Goal: Ask a question: Seek information or help from site administrators or community

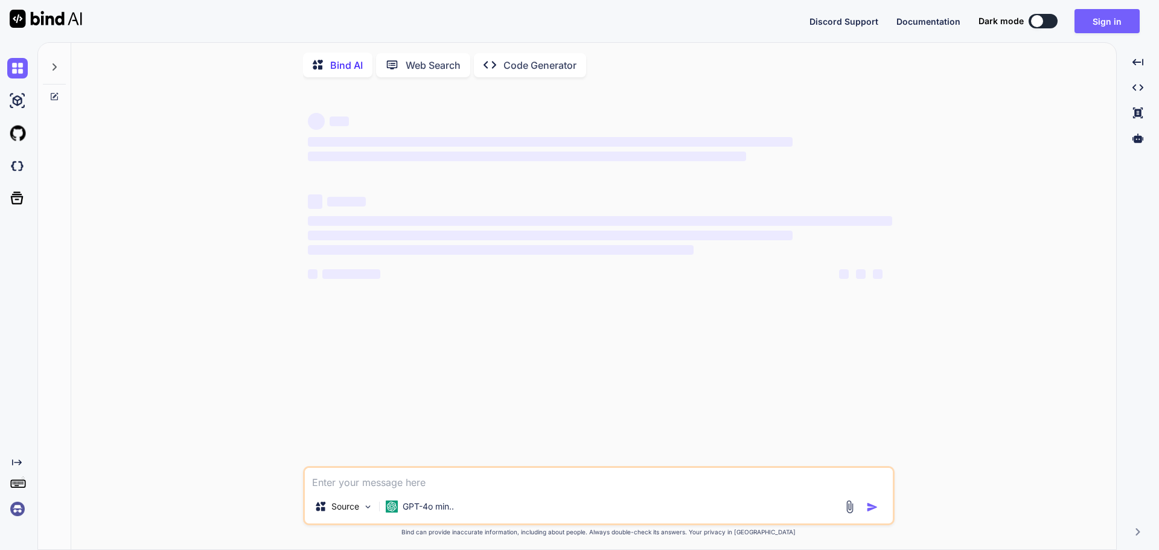
type textarea "x"
click at [382, 478] on textarea at bounding box center [599, 479] width 588 height 22
paste textarea "I want to this code <div style="" class="fcn_Css location_type"> <MudSelect T="…"
type textarea "I want to this code <div style="" class="fcn_Css location_type"> <MudSelect T="…"
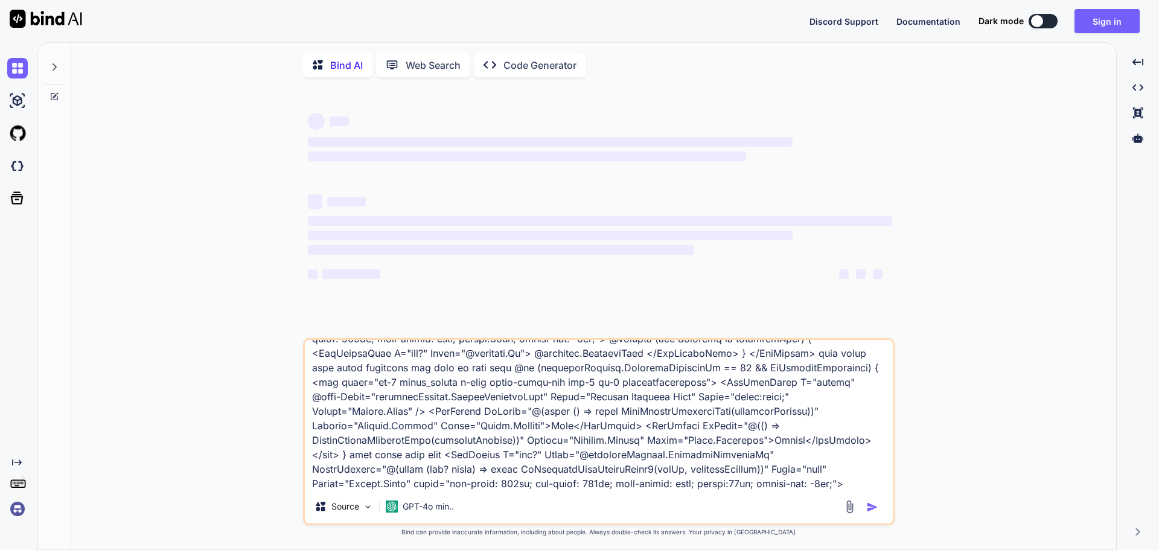
click at [381, 473] on textarea at bounding box center [599, 415] width 588 height 150
type textarea "x"
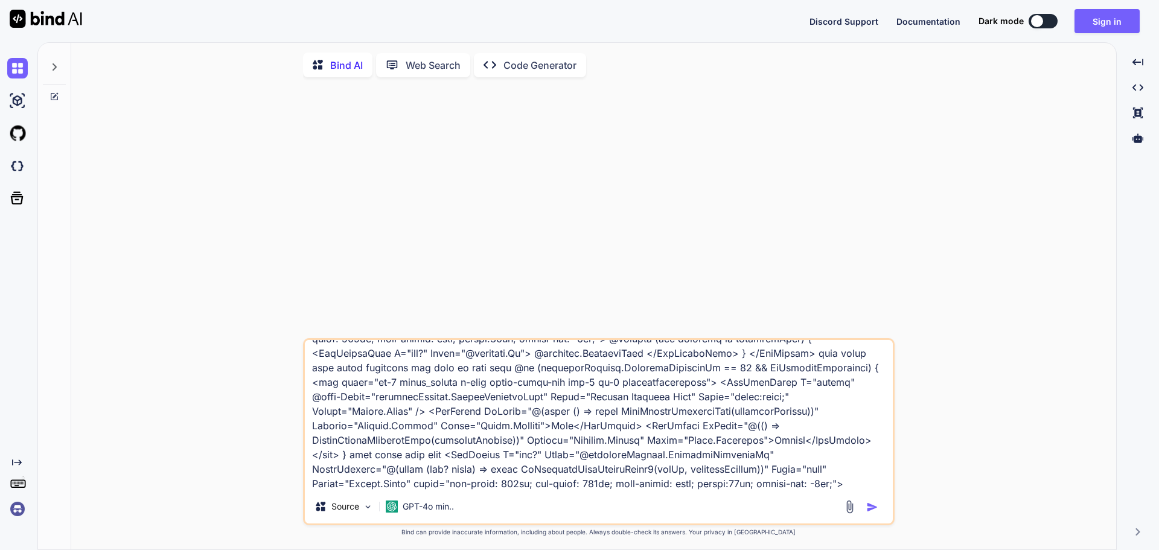
type textarea "I want to this code <div style="" class="fcn_Css location_type"> <MudSelect T="…"
click at [869, 509] on img "button" at bounding box center [872, 507] width 12 height 12
type textarea "x"
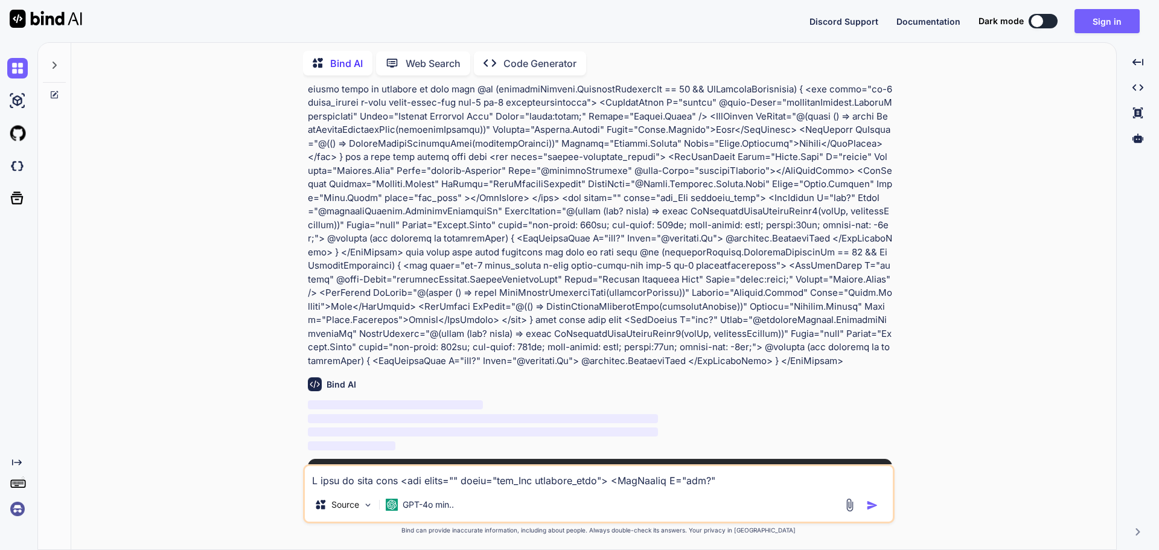
scroll to position [214, 0]
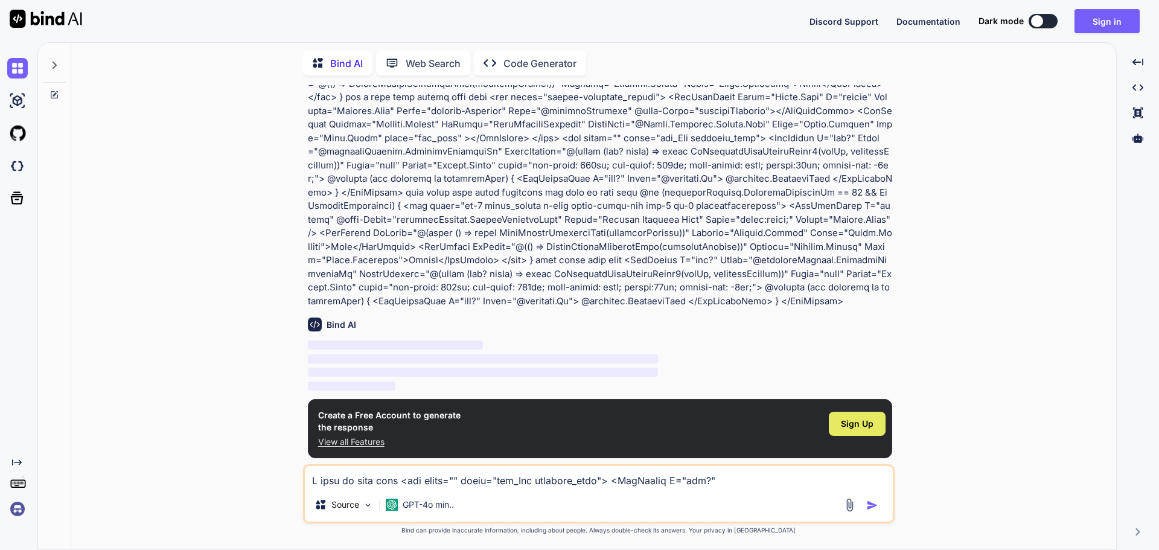
click at [854, 424] on span "Sign Up" at bounding box center [857, 424] width 33 height 12
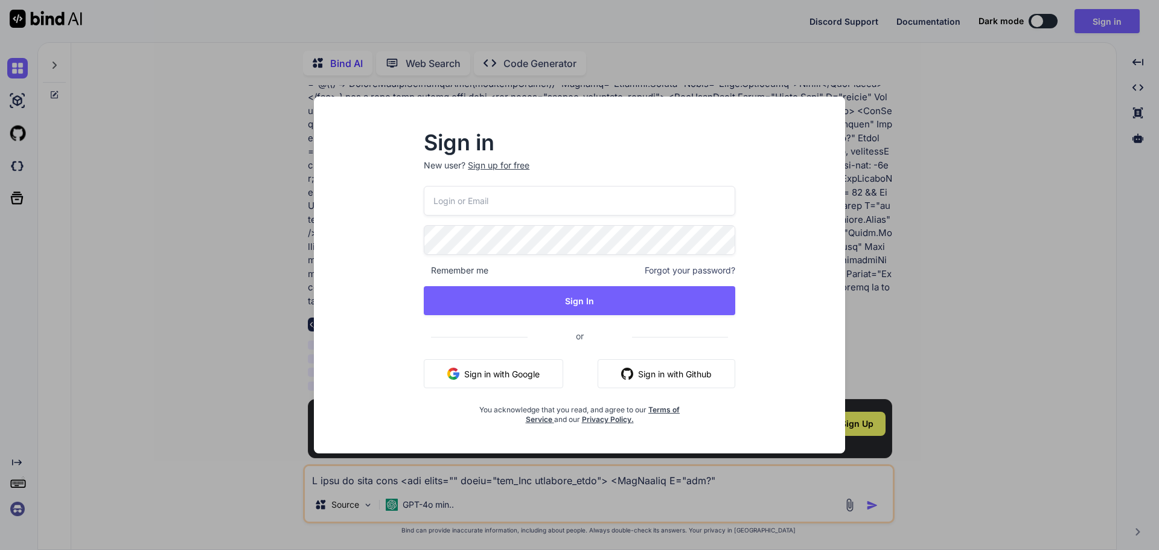
click at [443, 164] on p "New user? Sign up for free" at bounding box center [580, 172] width 312 height 27
click at [440, 161] on p "New user? Sign up for free" at bounding box center [580, 172] width 312 height 27
click at [449, 163] on p "New user? Sign up for free" at bounding box center [580, 172] width 312 height 27
click at [502, 166] on div "Sign up for free" at bounding box center [499, 165] width 62 height 12
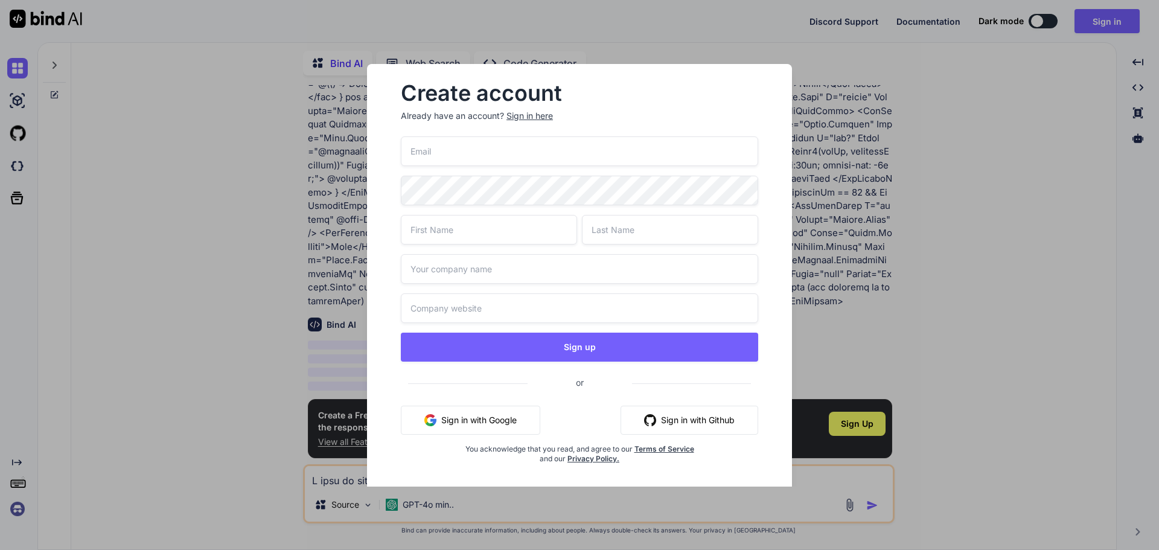
click at [453, 154] on input "email" at bounding box center [579, 151] width 357 height 30
type input "[EMAIL_ADDRESS][DOMAIN_NAME]"
type input "ful"
type input "fillment"
type input "Chetu"
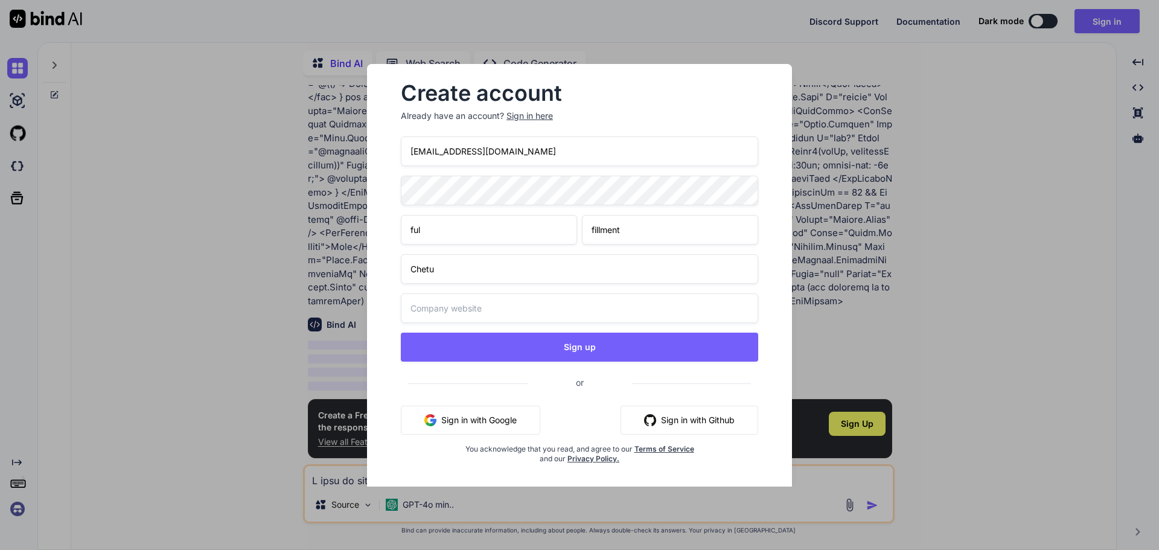
type input "Chetu"
drag, startPoint x: 437, startPoint y: 150, endPoint x: 398, endPoint y: 156, distance: 38.5
click at [398, 156] on div "Create account Already have an account? Sign in here [EMAIL_ADDRESS][DOMAIN_NAM…" at bounding box center [579, 283] width 386 height 419
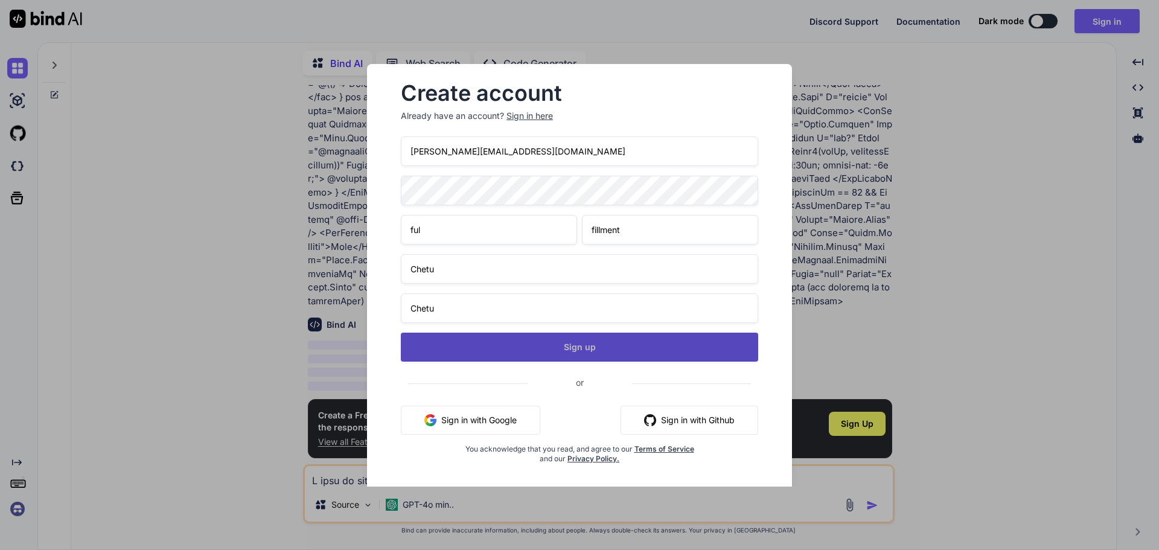
click at [524, 345] on button "Sign up" at bounding box center [579, 347] width 357 height 29
click at [534, 341] on button "Sign up" at bounding box center [579, 347] width 357 height 29
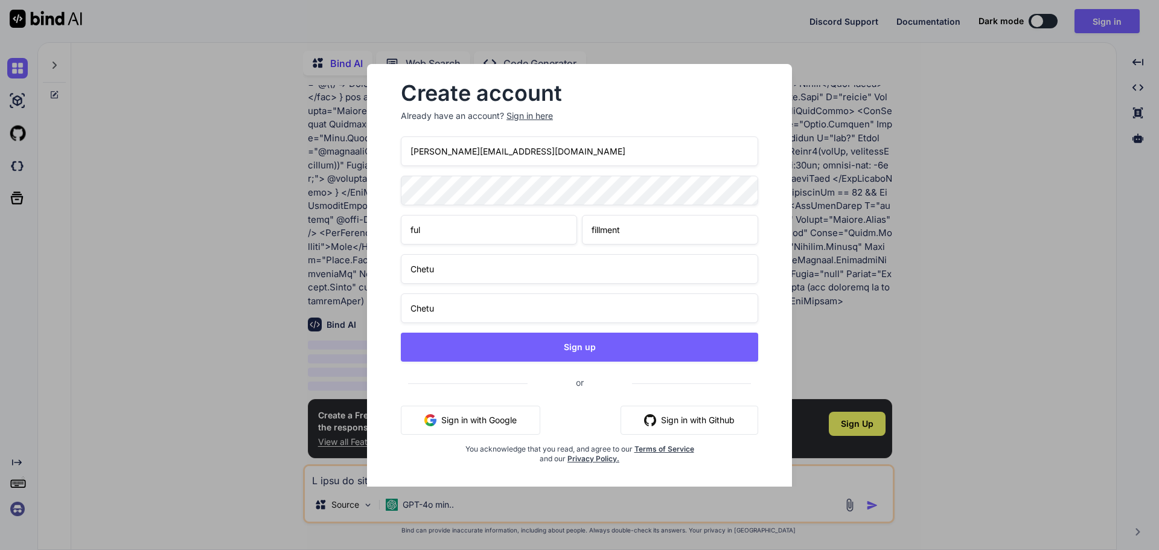
click at [435, 154] on input "[PERSON_NAME][EMAIL_ADDRESS][DOMAIN_NAME]" at bounding box center [579, 151] width 357 height 30
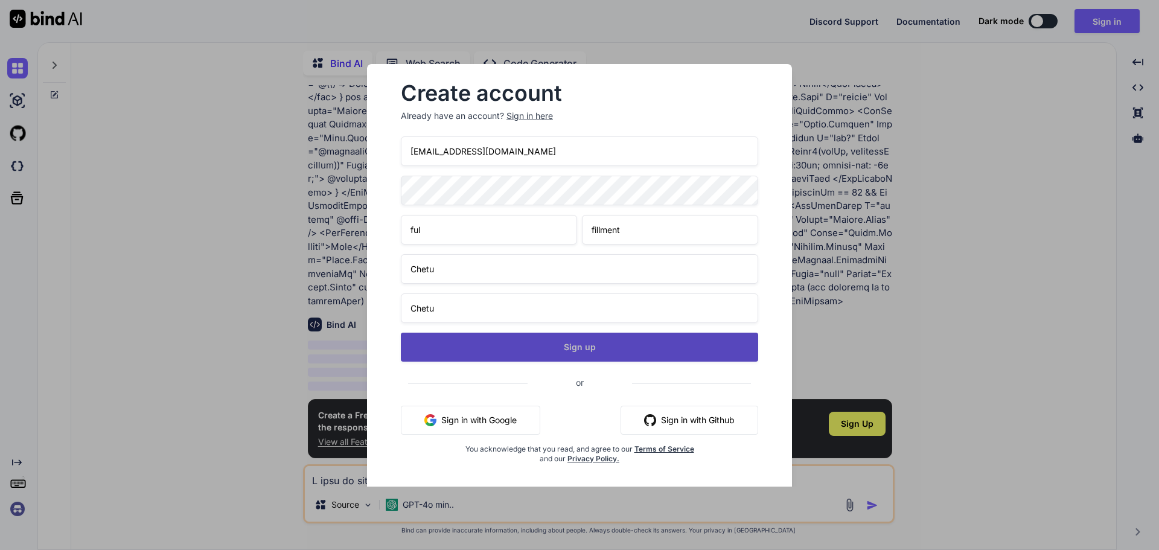
type input "[EMAIL_ADDRESS][DOMAIN_NAME]"
click at [469, 347] on button "Sign up" at bounding box center [579, 347] width 357 height 29
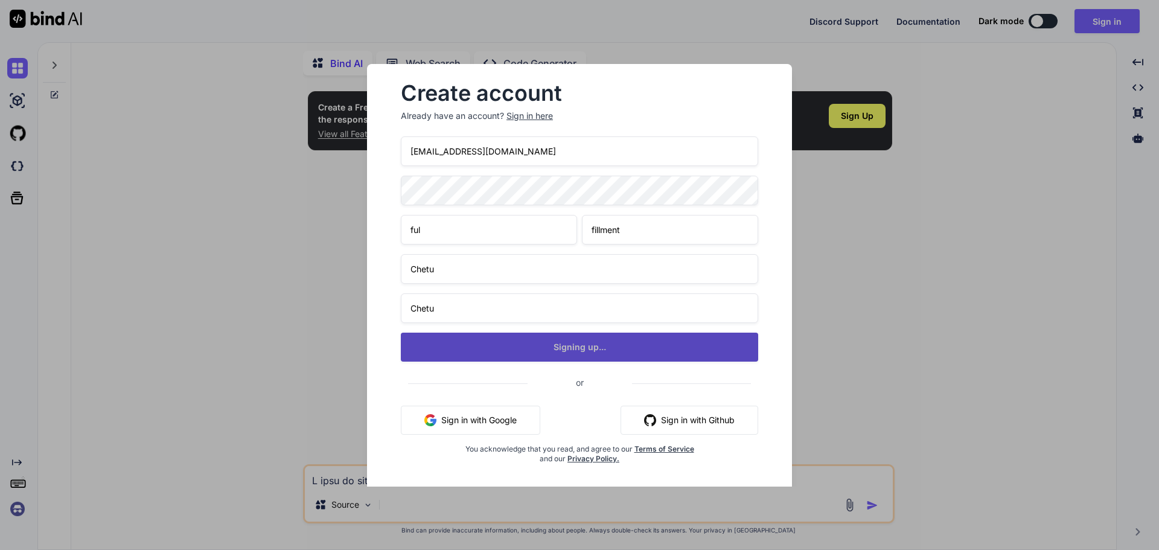
scroll to position [0, 0]
type textarea "x"
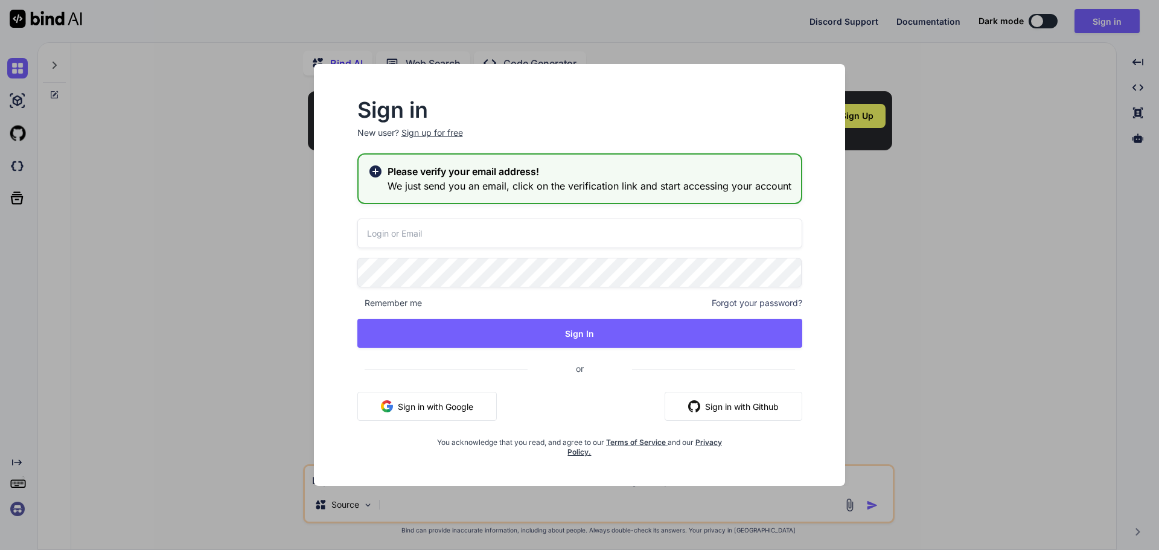
click at [477, 234] on input "email" at bounding box center [579, 234] width 445 height 30
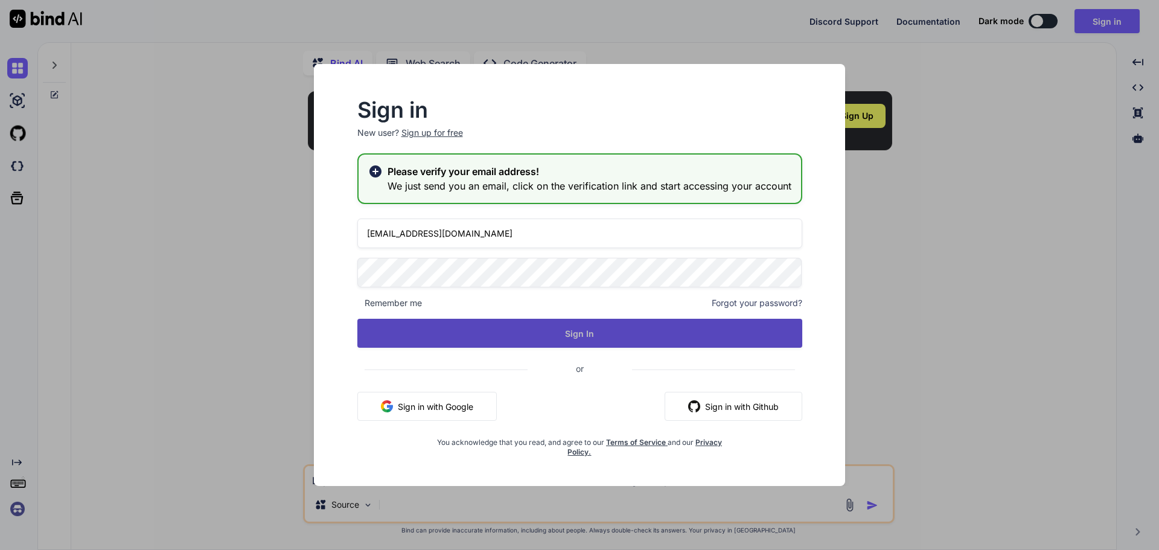
click at [763, 334] on button "Sign In" at bounding box center [579, 333] width 445 height 29
click at [727, 325] on button "Sign In" at bounding box center [579, 333] width 445 height 29
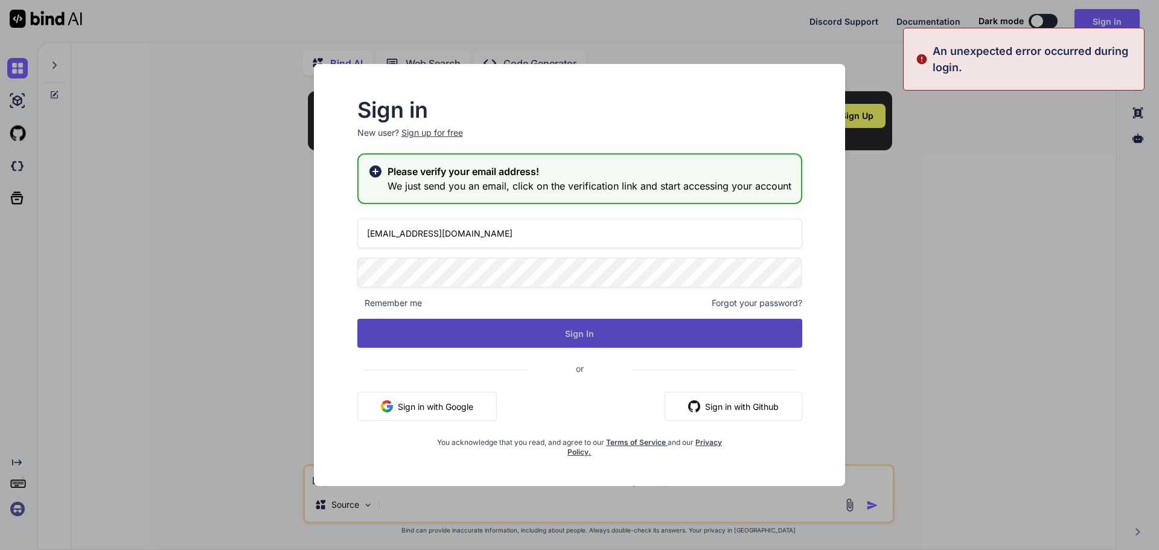
click at [723, 333] on button "Sign In" at bounding box center [579, 333] width 445 height 29
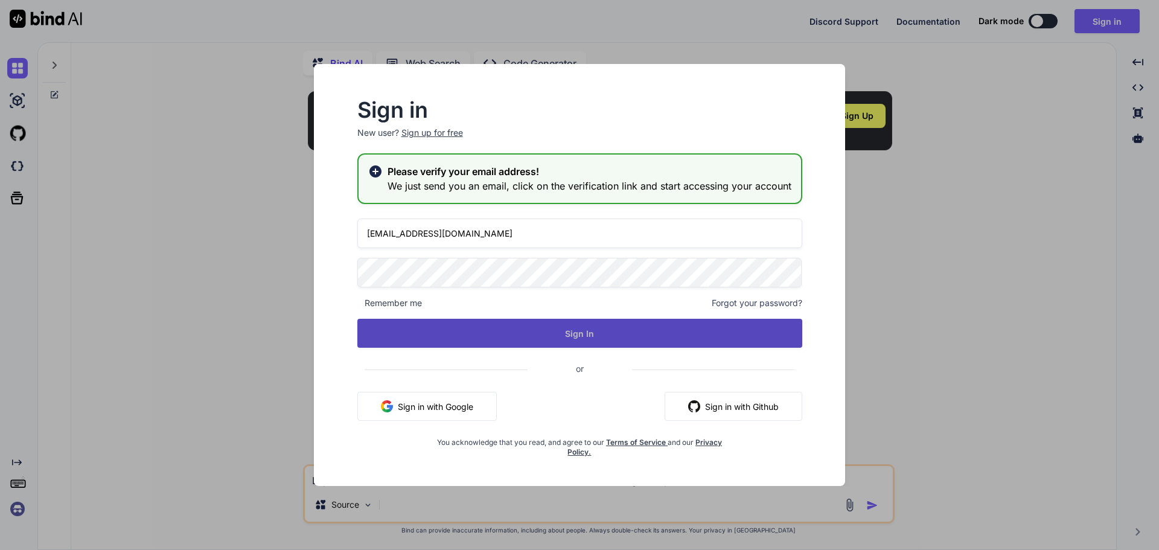
click at [725, 333] on button "Sign In" at bounding box center [579, 333] width 445 height 29
click at [735, 339] on button "Sign In" at bounding box center [579, 333] width 445 height 29
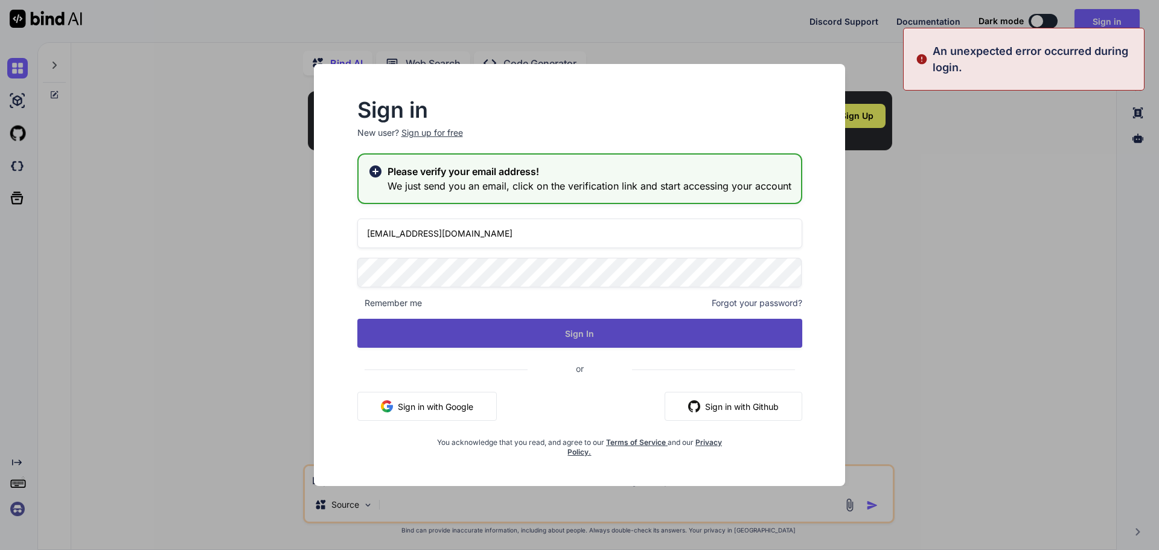
click at [413, 339] on button "Sign In" at bounding box center [579, 333] width 445 height 29
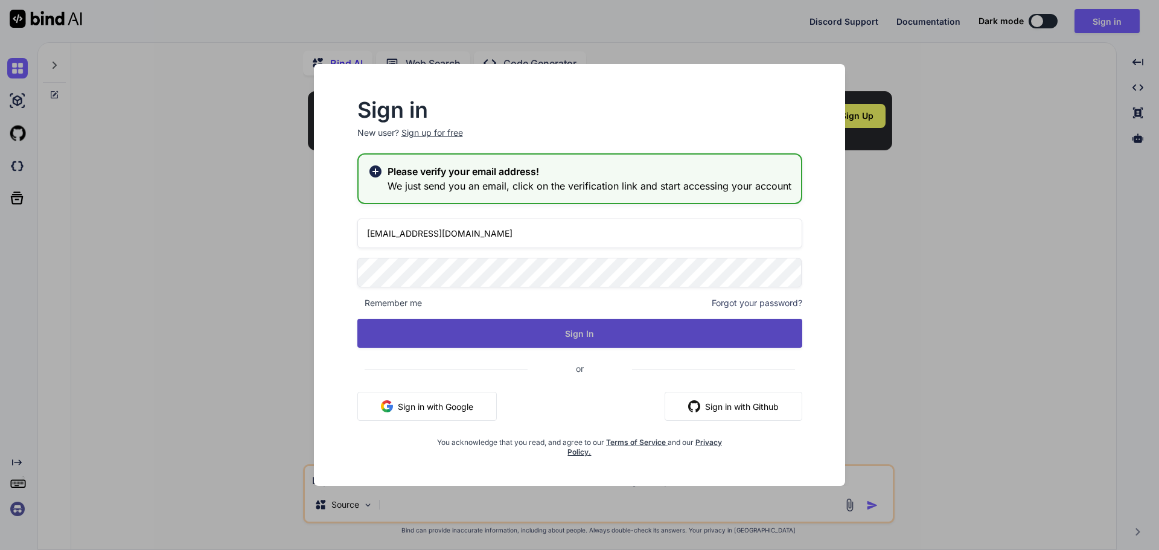
click at [414, 331] on button "Sign In" at bounding box center [579, 333] width 445 height 29
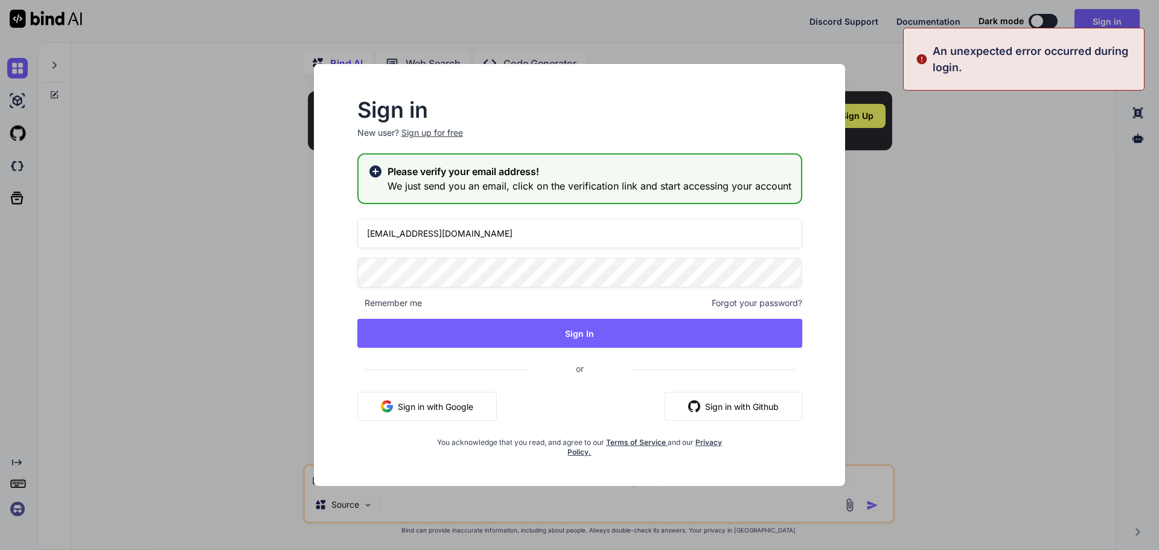
click at [397, 234] on input "[EMAIL_ADDRESS][DOMAIN_NAME]" at bounding box center [579, 234] width 445 height 30
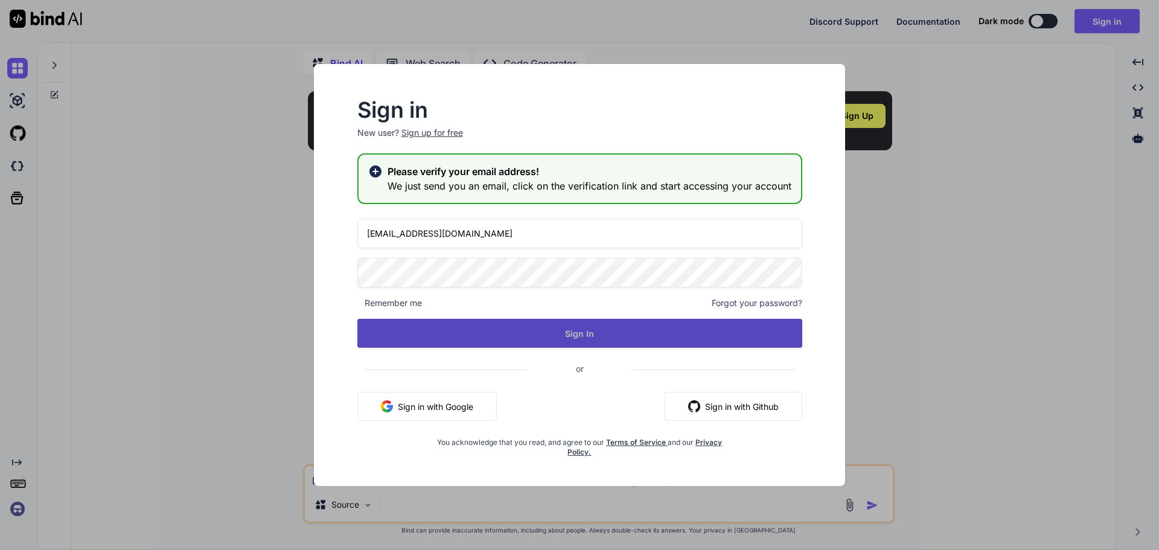
type input "[EMAIL_ADDRESS][DOMAIN_NAME]"
click at [422, 327] on button "Sign In" at bounding box center [579, 333] width 445 height 29
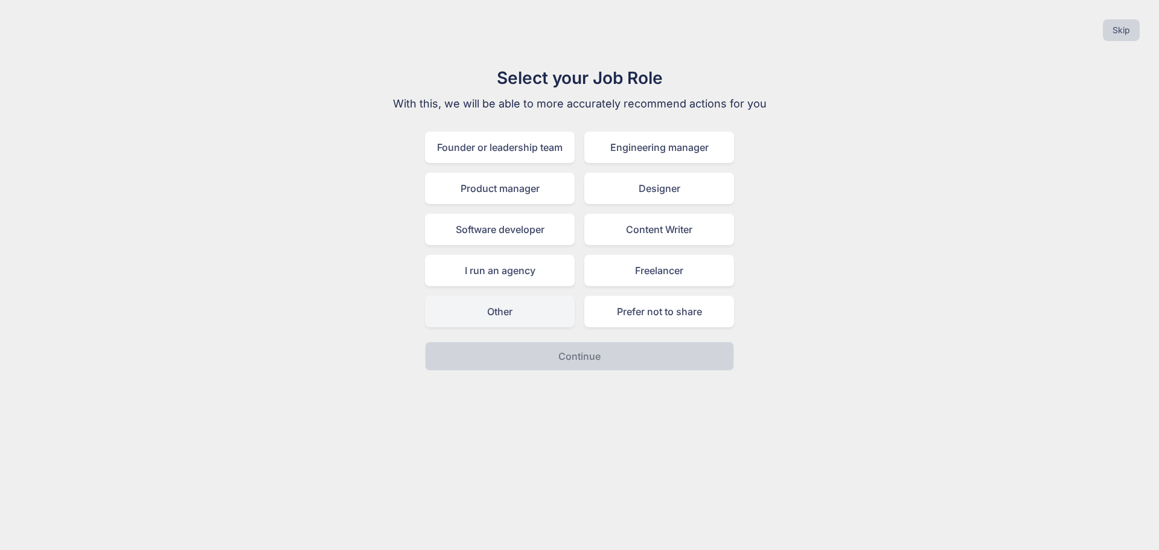
click at [498, 315] on div "Other" at bounding box center [500, 311] width 150 height 31
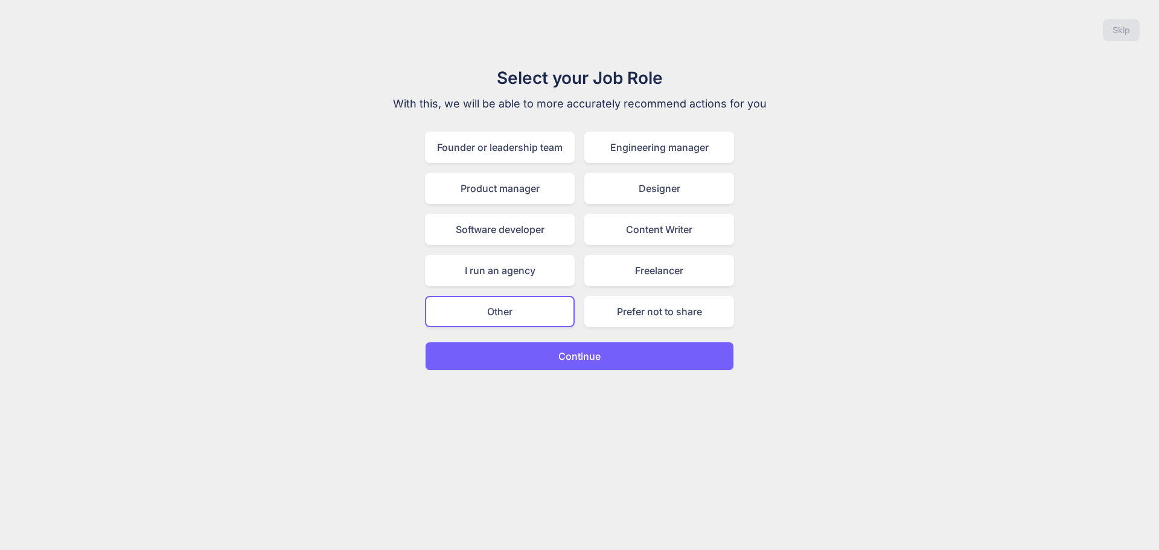
click at [508, 359] on button "Continue" at bounding box center [579, 356] width 309 height 29
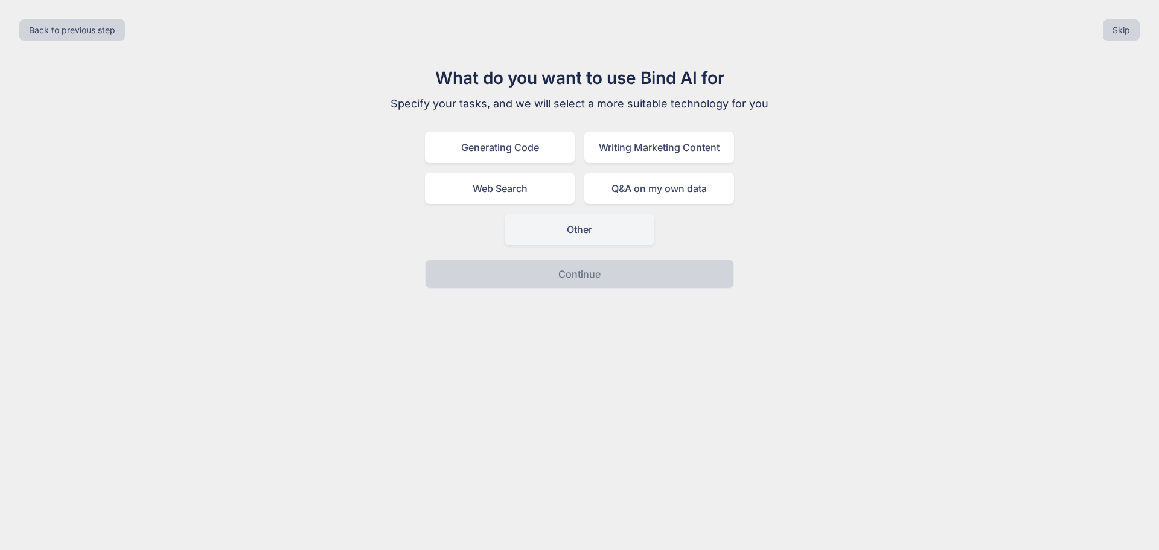
click at [566, 228] on div "Other" at bounding box center [580, 229] width 150 height 31
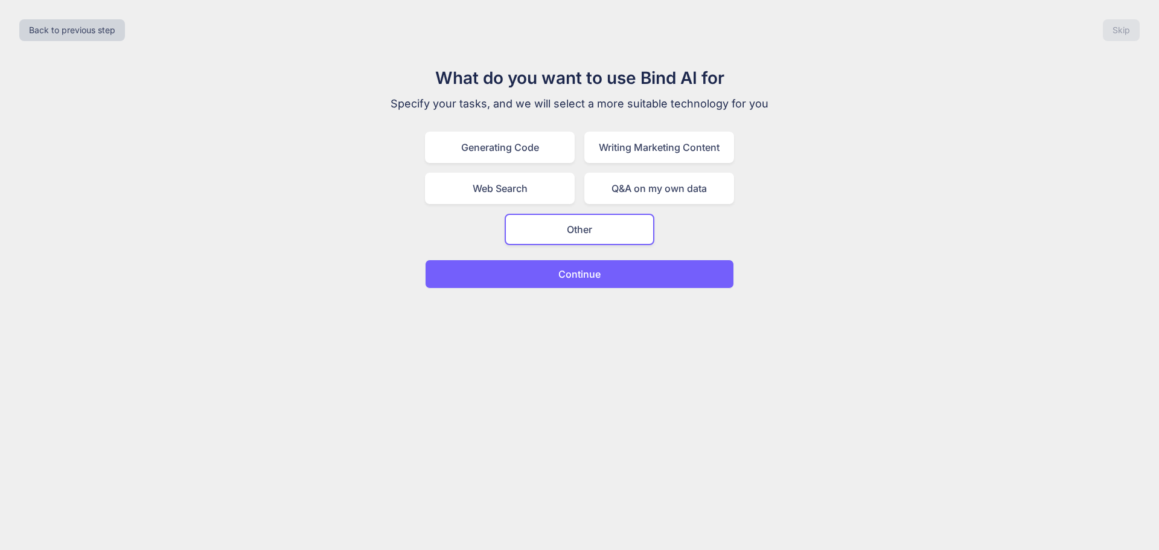
click at [544, 267] on button "Continue" at bounding box center [579, 274] width 309 height 29
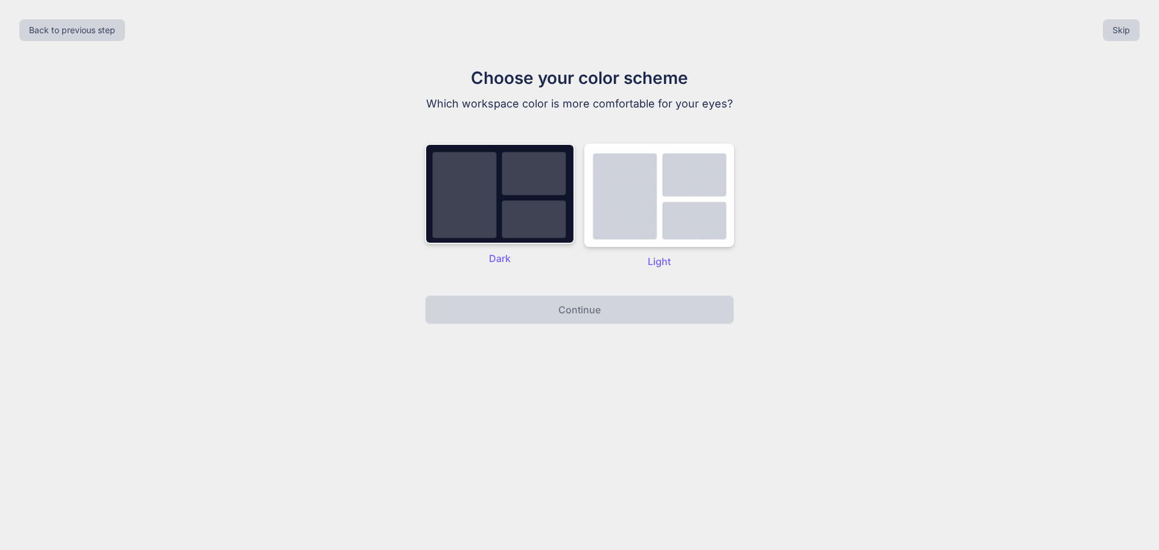
click at [509, 216] on img at bounding box center [500, 194] width 150 height 100
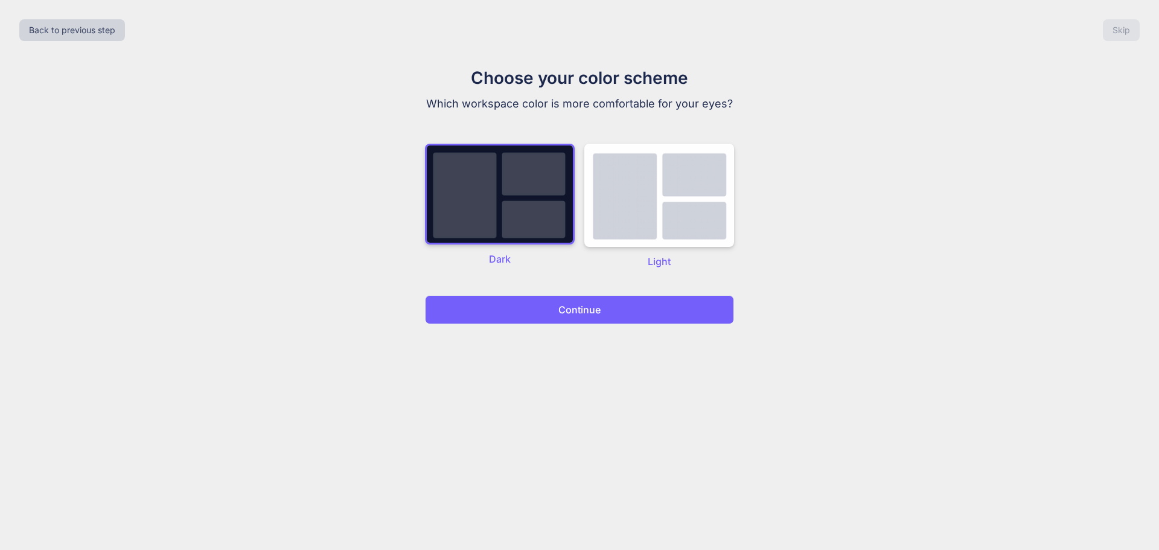
click at [518, 307] on button "Continue" at bounding box center [579, 309] width 309 height 29
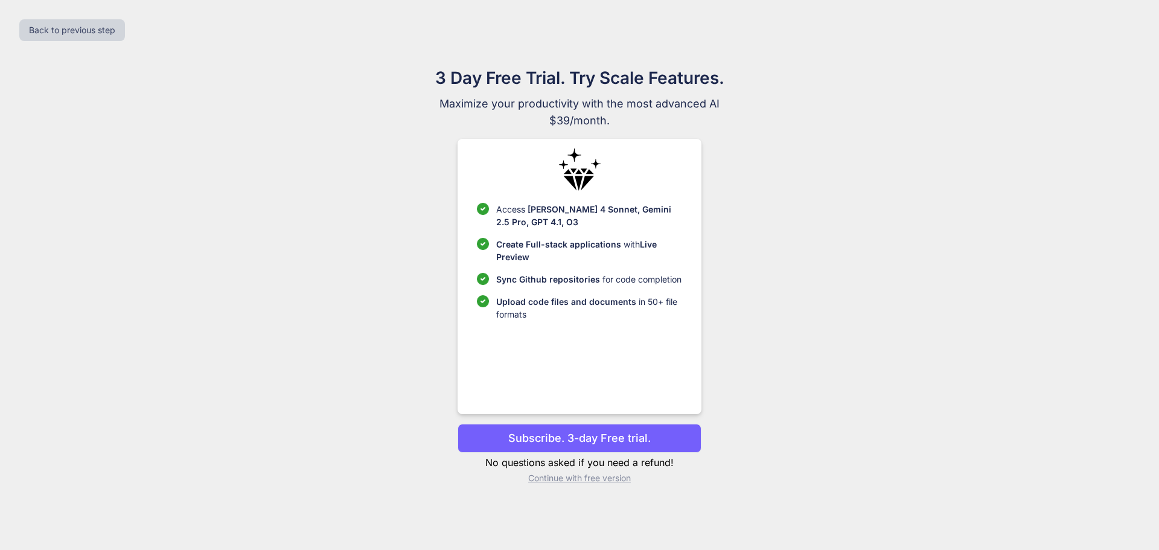
click at [544, 479] on p "Continue with free version" at bounding box center [579, 478] width 243 height 12
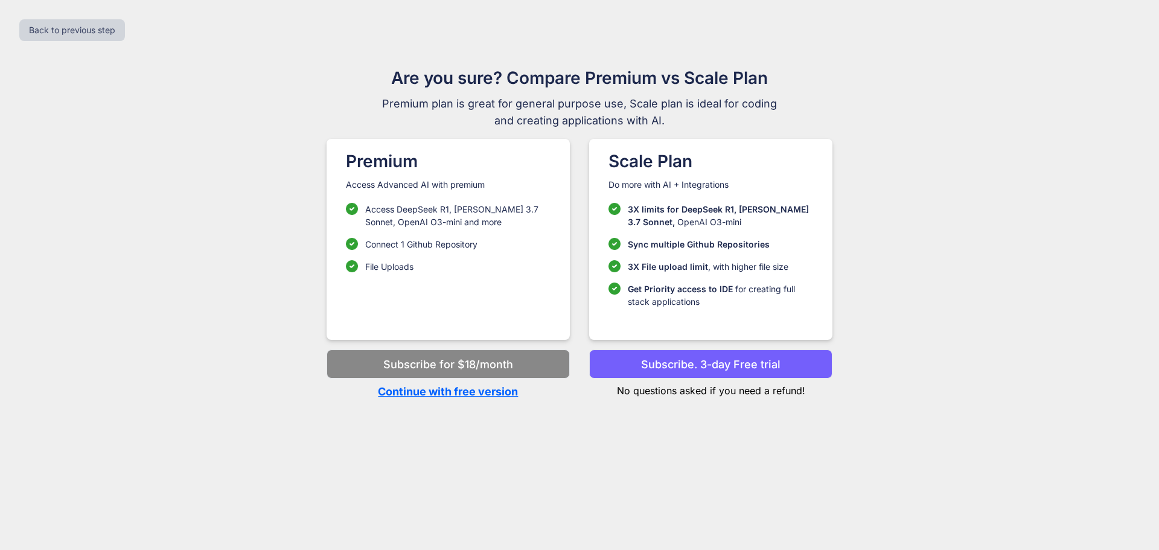
click at [474, 395] on p "Continue with free version" at bounding box center [448, 391] width 243 height 16
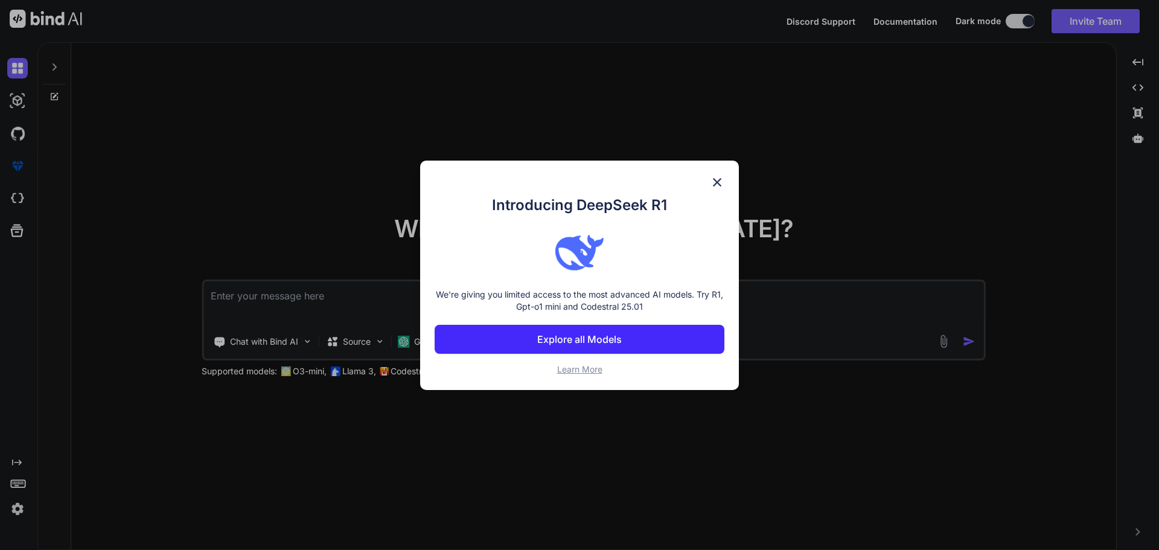
click at [718, 180] on img at bounding box center [717, 182] width 14 height 14
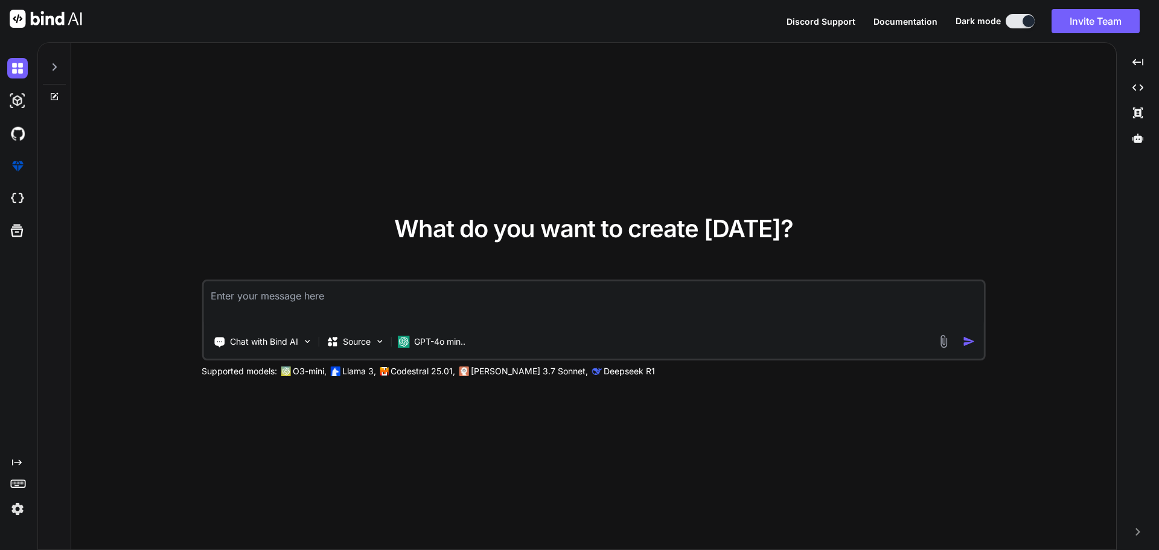
click at [456, 283] on textarea at bounding box center [593, 303] width 781 height 45
paste textarea "I want to this code <div style="" class="fcn_Css location_type"> <MudSelect T="…"
type textarea "x"
type textarea "I want to this code <div style="" class="fcn_Css location_type"> <MudSelect T="…"
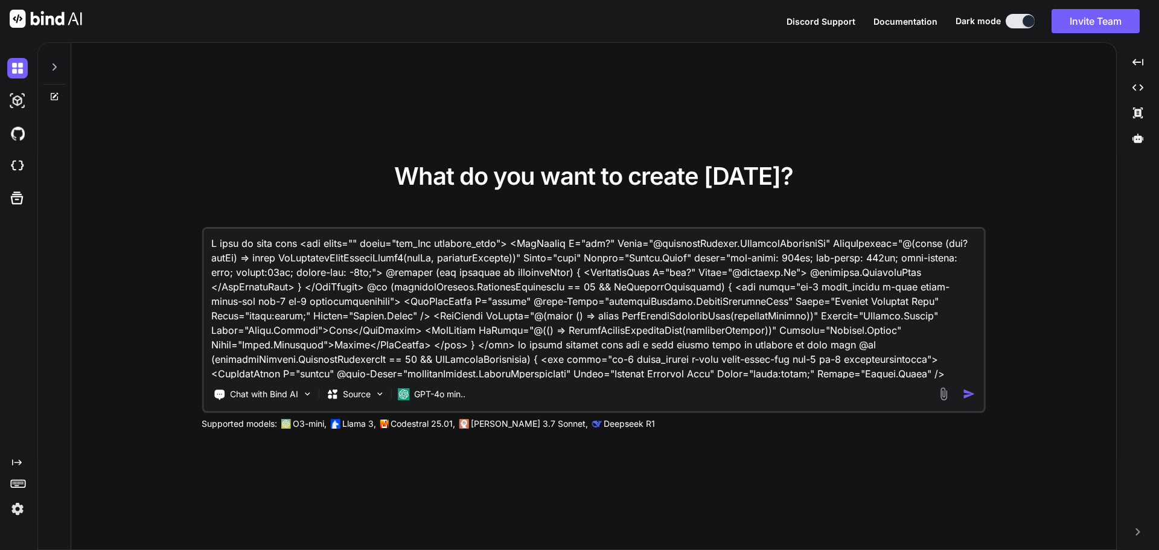
scroll to position [234, 0]
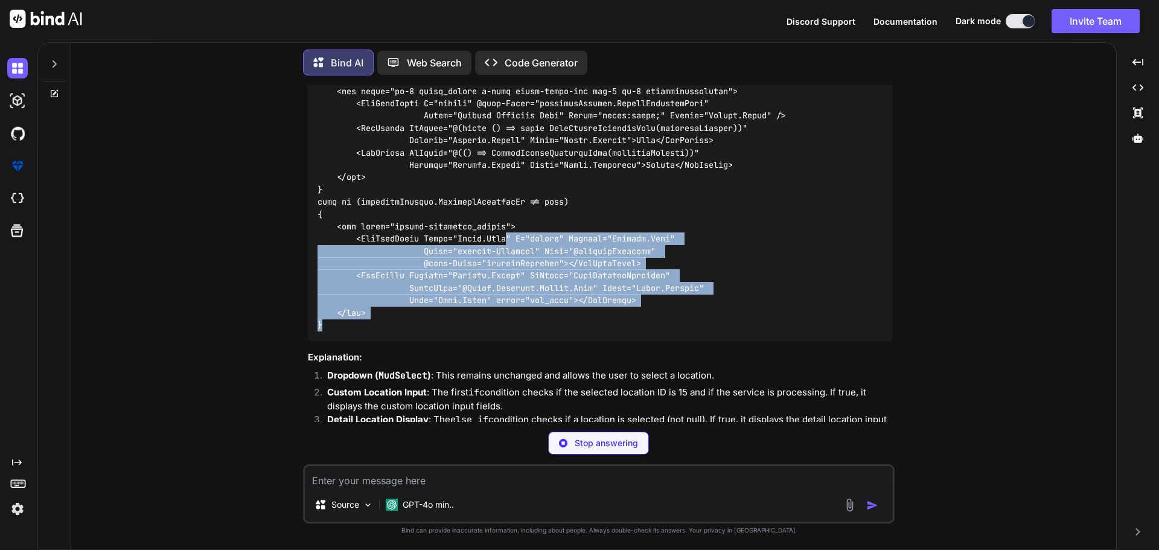
scroll to position [772, 0]
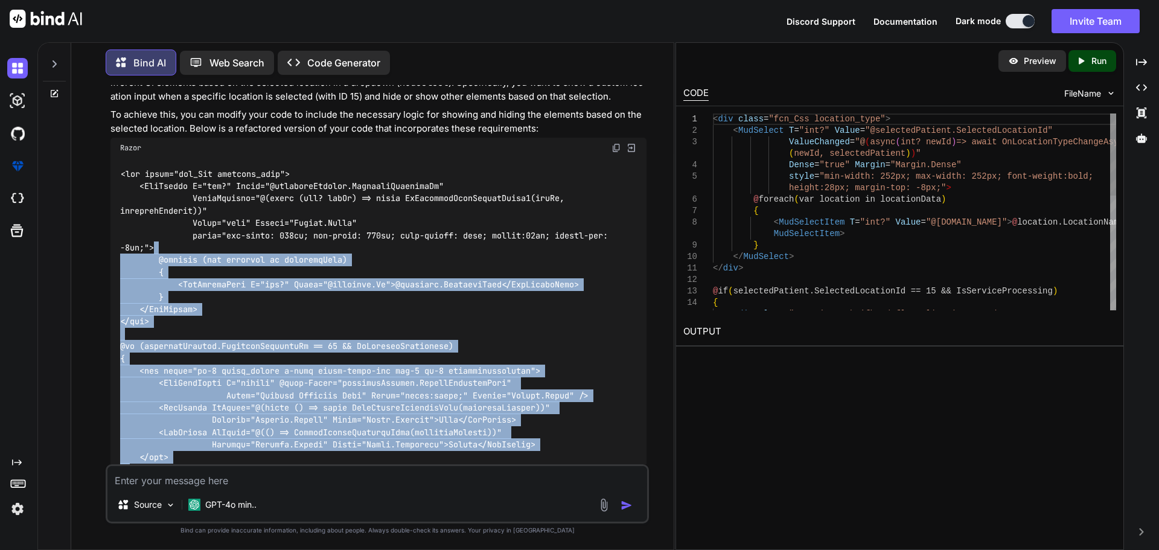
type textarea "x"
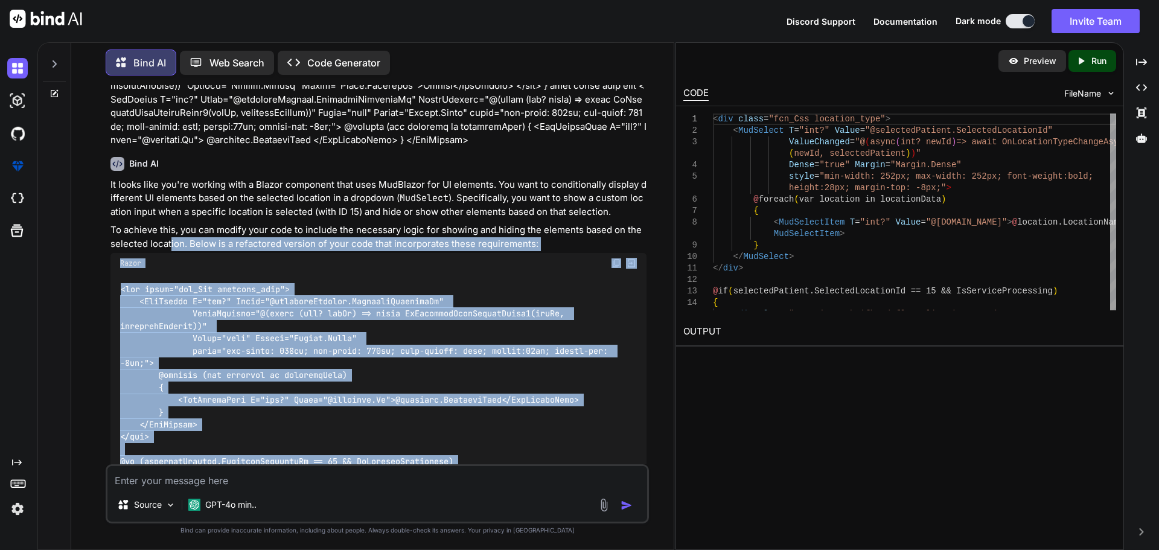
scroll to position [410, 0]
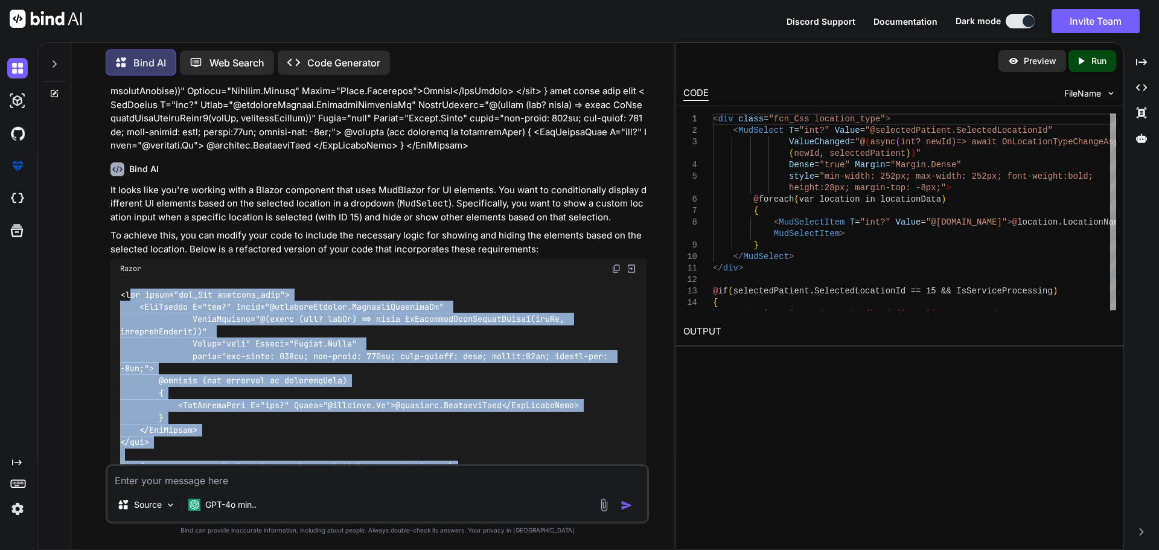
drag, startPoint x: 331, startPoint y: 327, endPoint x: 132, endPoint y: 275, distance: 205.2
click at [132, 279] on div at bounding box center [378, 510] width 536 height 462
click at [615, 264] on img at bounding box center [617, 269] width 10 height 10
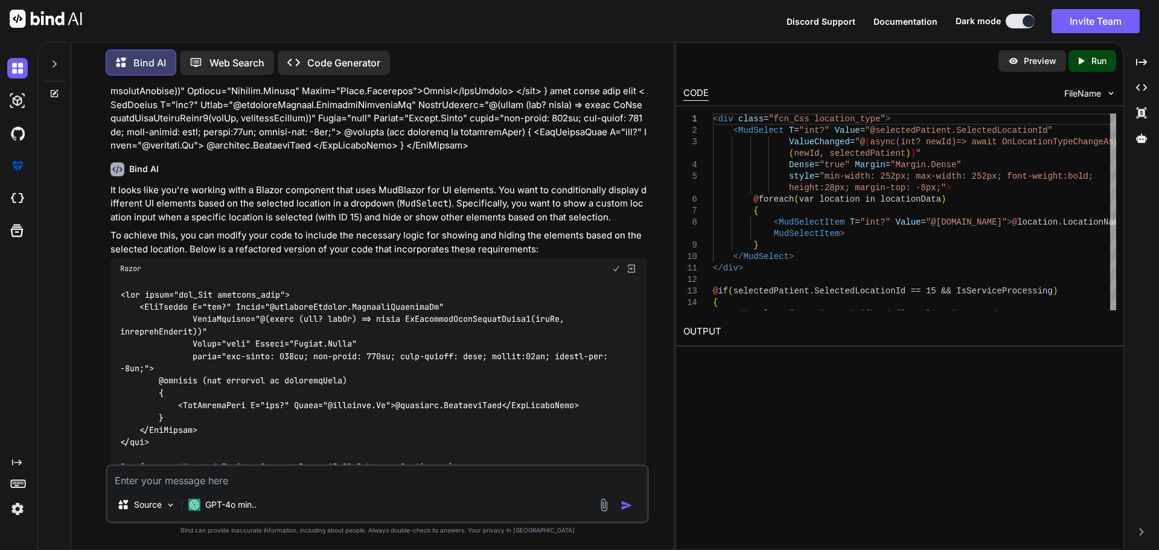
click at [417, 258] on div "Razor" at bounding box center [378, 268] width 536 height 21
click at [615, 264] on img at bounding box center [617, 269] width 10 height 10
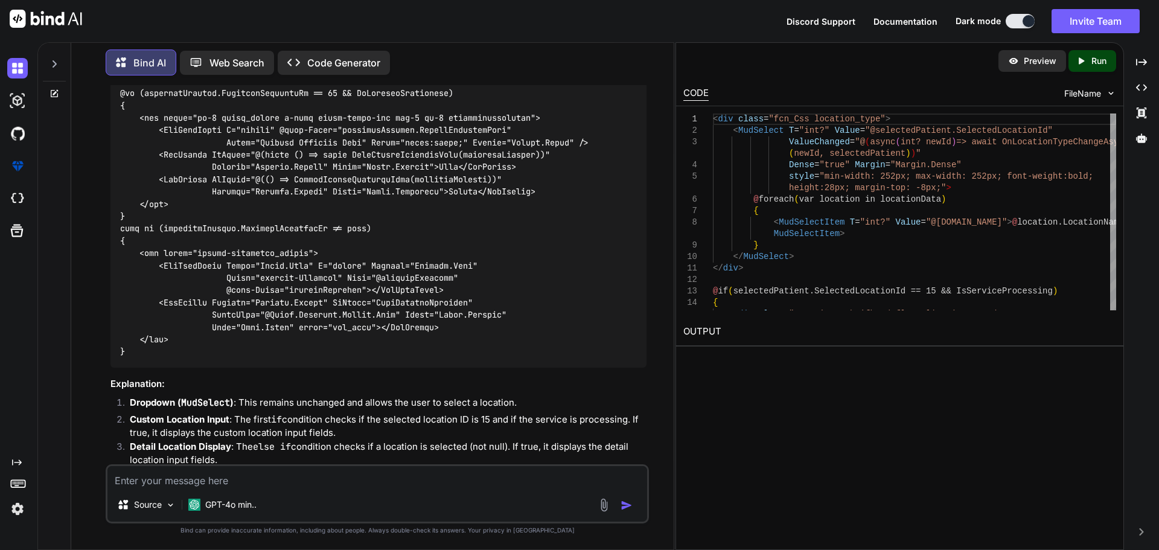
scroll to position [851, 0]
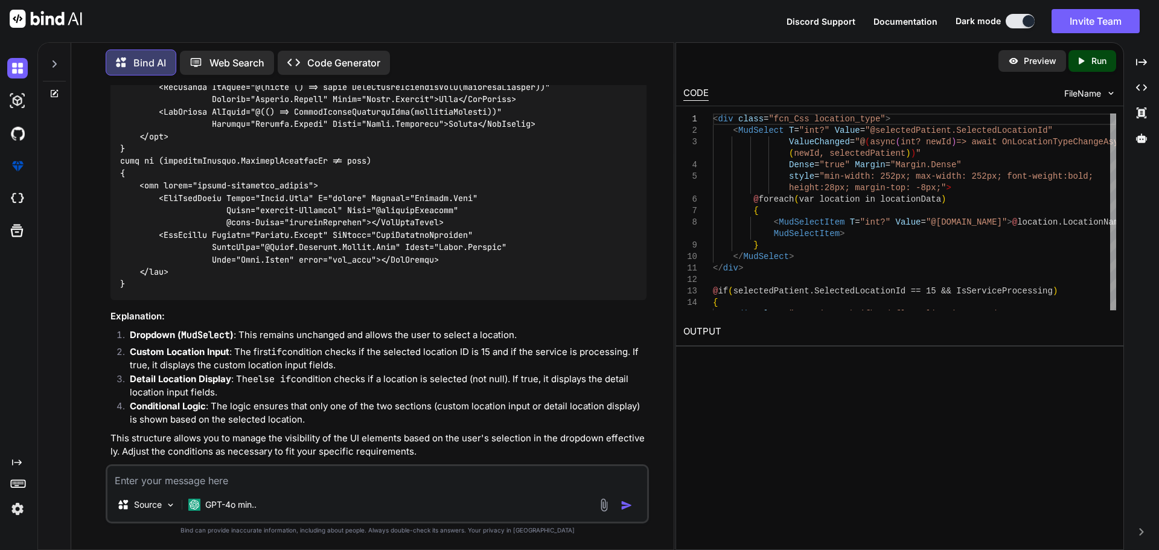
click at [459, 488] on div "Source GPT-4o min.." at bounding box center [377, 493] width 543 height 59
click at [394, 473] on textarea at bounding box center [377, 477] width 540 height 22
click at [355, 482] on textarea "this code proper not working i need dropdwon select alwys as work but other val…" at bounding box center [377, 477] width 540 height 22
paste textarea "<MudSelect T="int?" Value="@selectedPatient.SelectedLocationId" ValueChanged="@…"
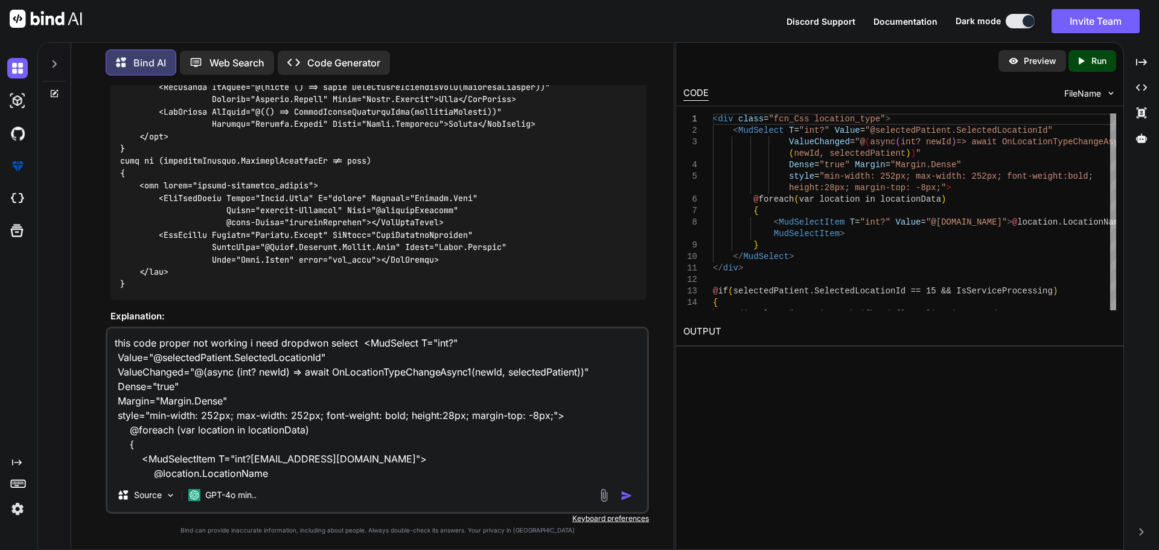
scroll to position [45, 0]
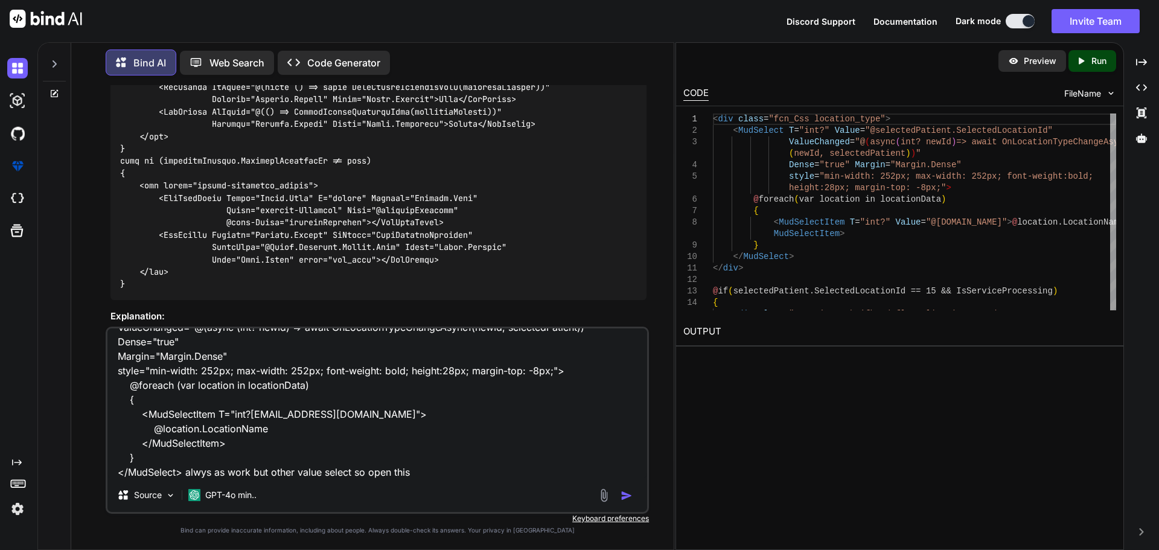
click at [415, 472] on textarea "this code proper not working i need dropdwon select <MudSelect T="int?" Value="…" at bounding box center [377, 403] width 540 height 150
paste textarea "@if (selectedPatient.SelectedLocationId == 15 && IsServiceProcessing) { <div cl…"
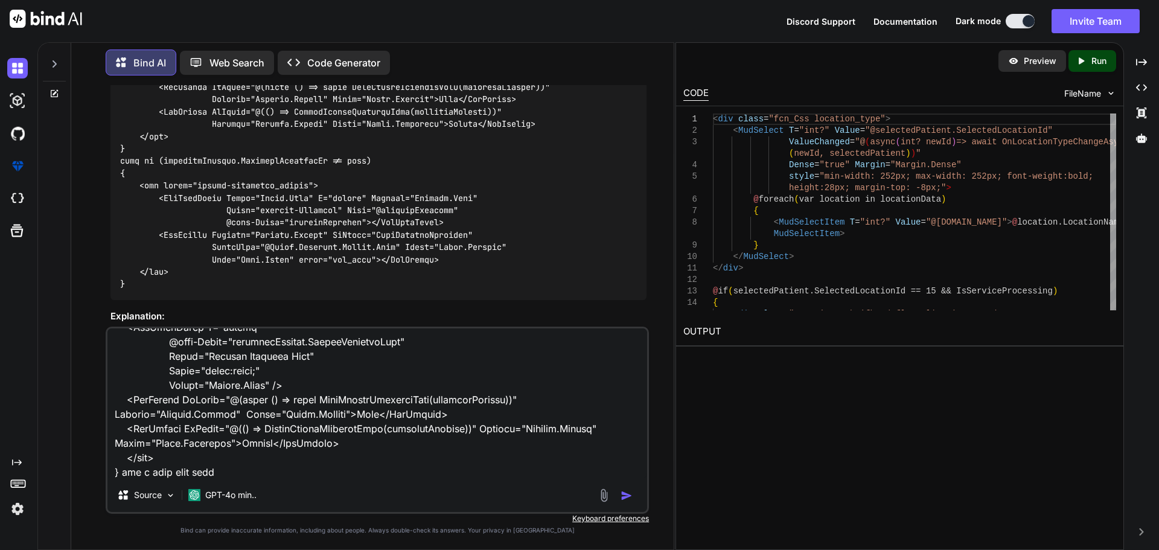
paste textarea "<MudSelect T="int?" Value="@selectedPatient.SelectedLocationId" ValueChanged="@…"
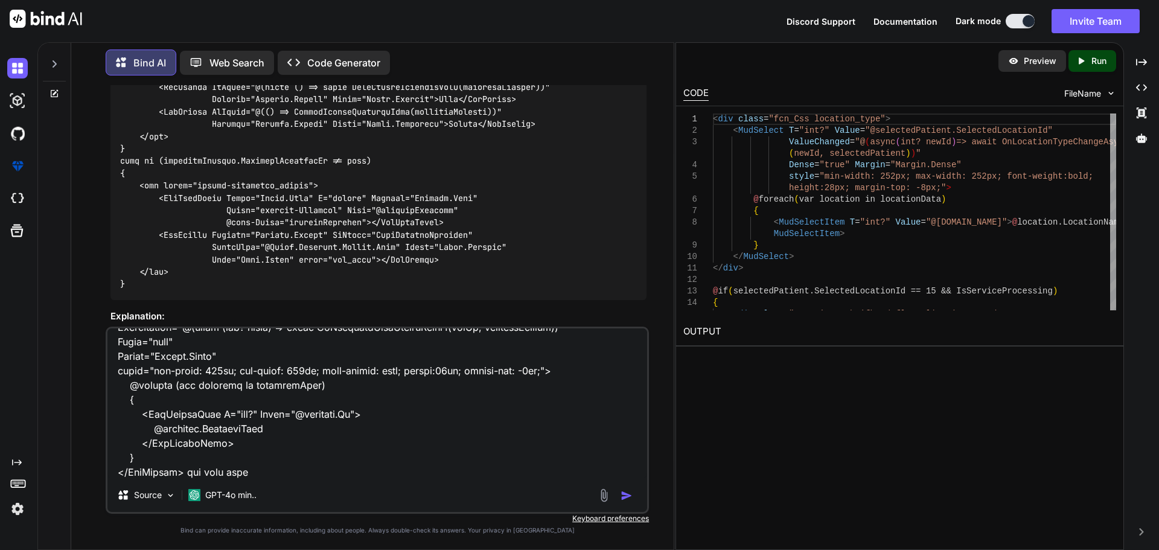
paste textarea "@if (selectedPatient.SelectedLocationId == 15 && IsServiceProcessing) { <div cl…"
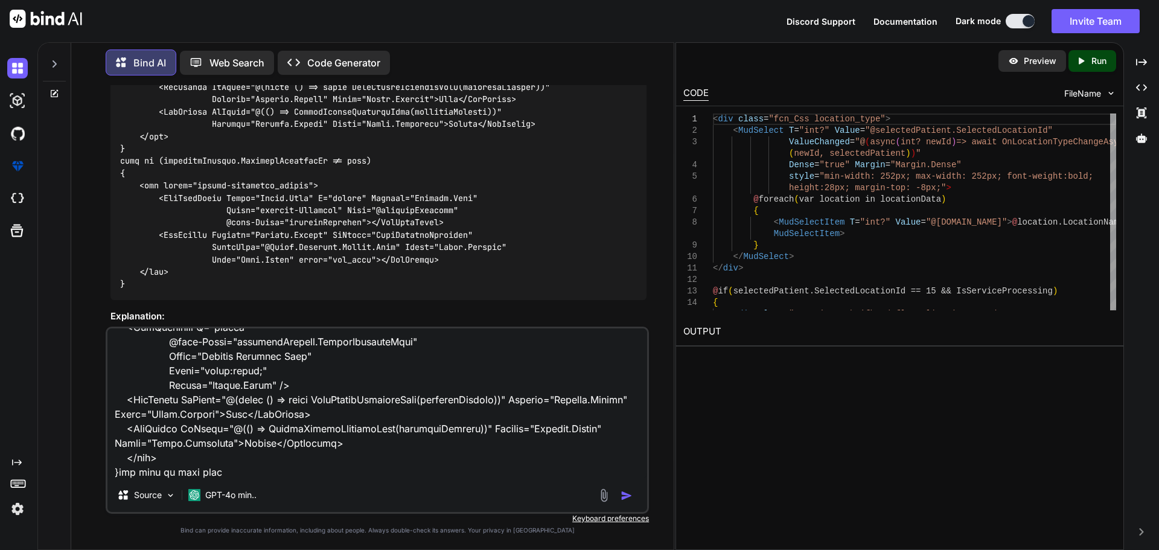
paste textarea "@if (selectedPatient.SelectedLocationId == 15 && IsServiceProcessing) { <div cl…"
paste textarea "<MudSelect T="int?" Value="@selectedPatient.SelectedLocationId" ValueChanged="@…"
type textarea "this code proper not working i need dropdwon select <MudSelect T="int?" Value="…"
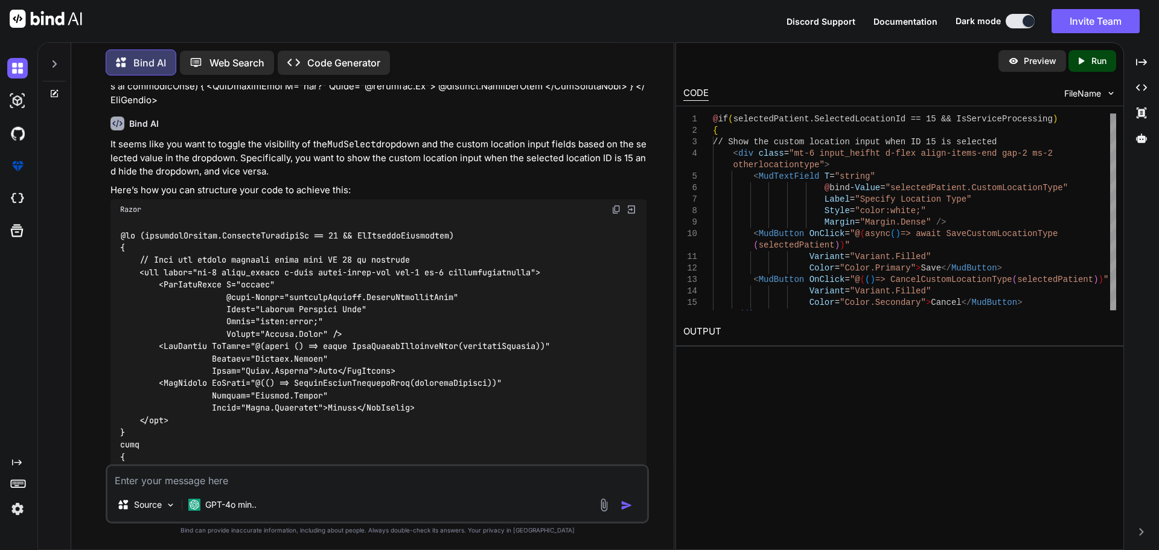
scroll to position [1704, 0]
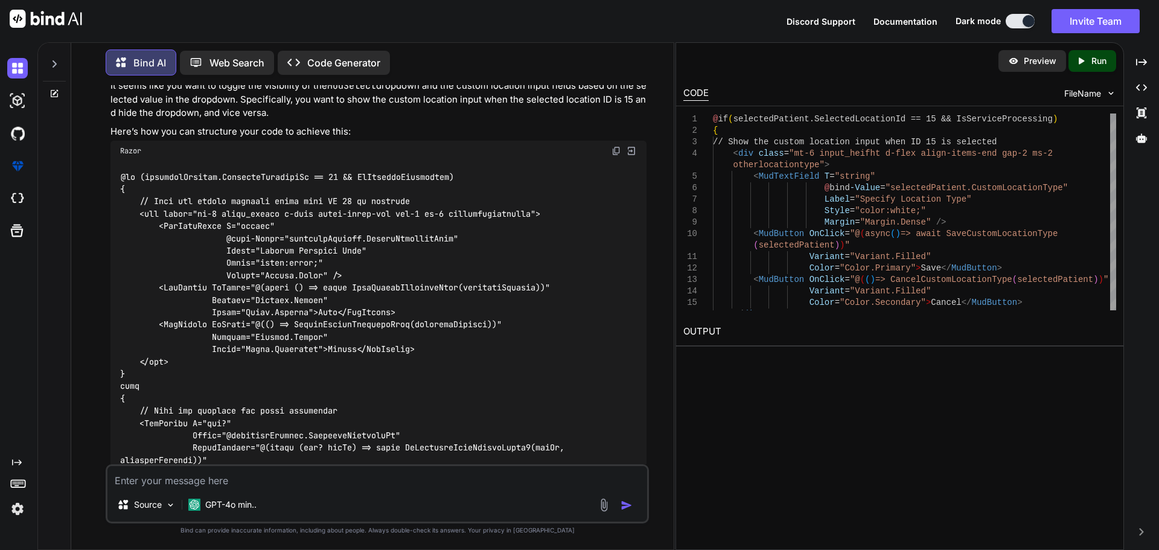
click at [612, 146] on img at bounding box center [617, 151] width 10 height 10
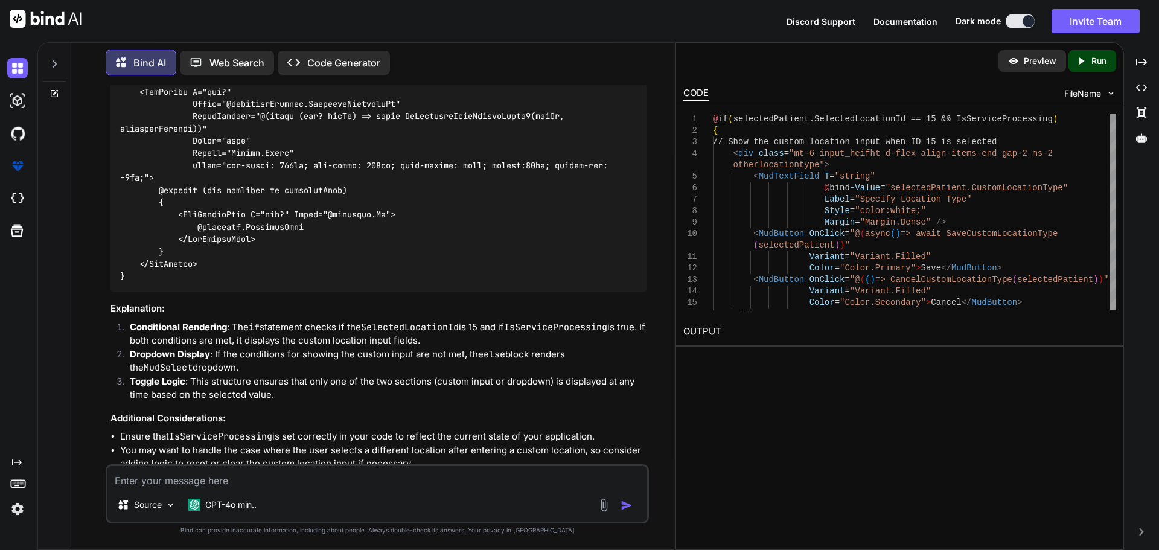
scroll to position [2066, 0]
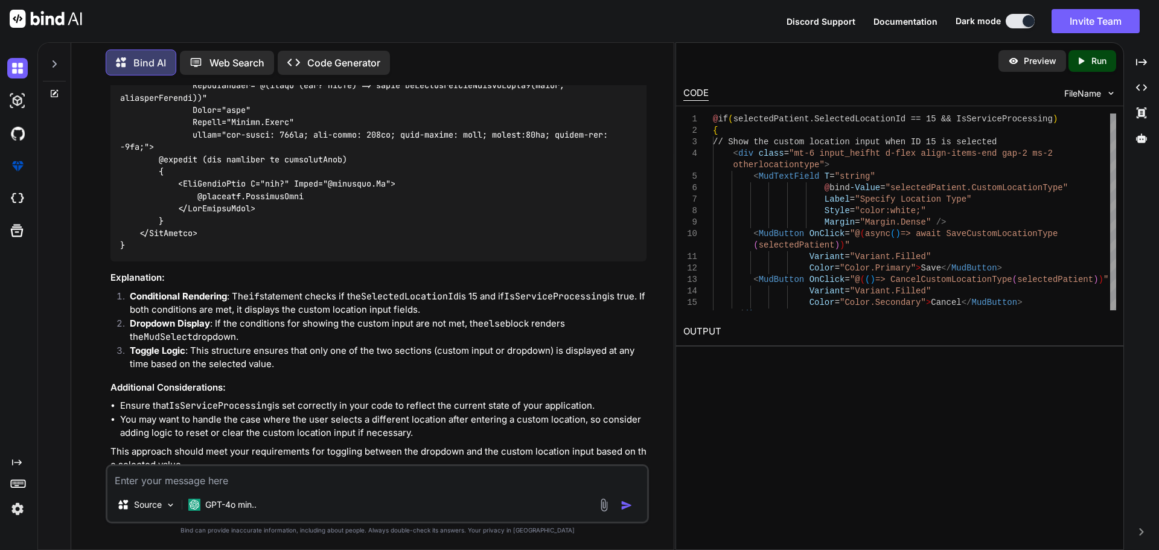
click at [366, 476] on textarea at bounding box center [377, 477] width 540 height 22
type textarea "p"
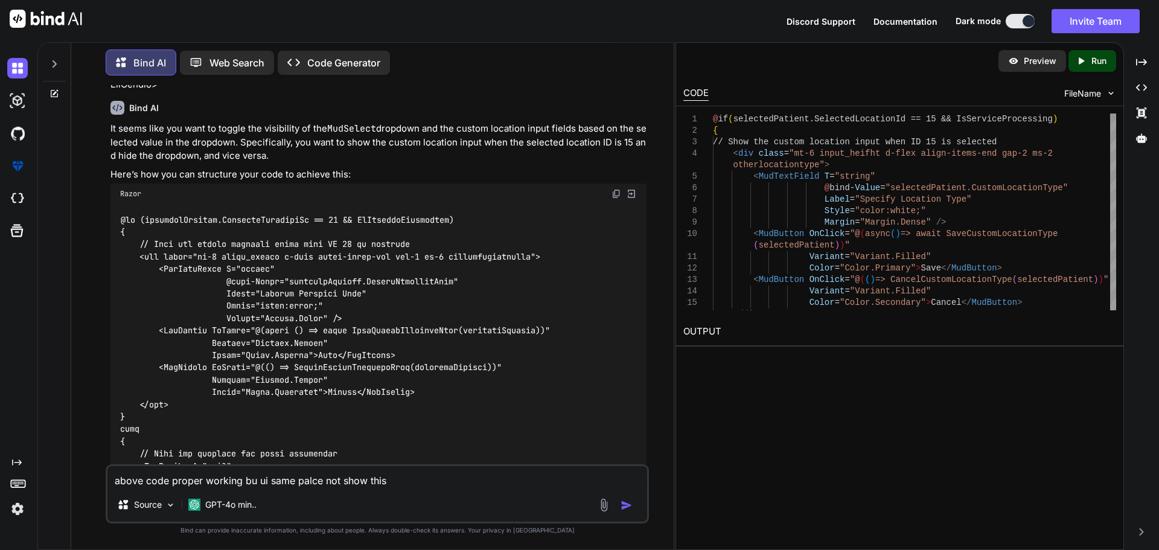
scroll to position [1643, 0]
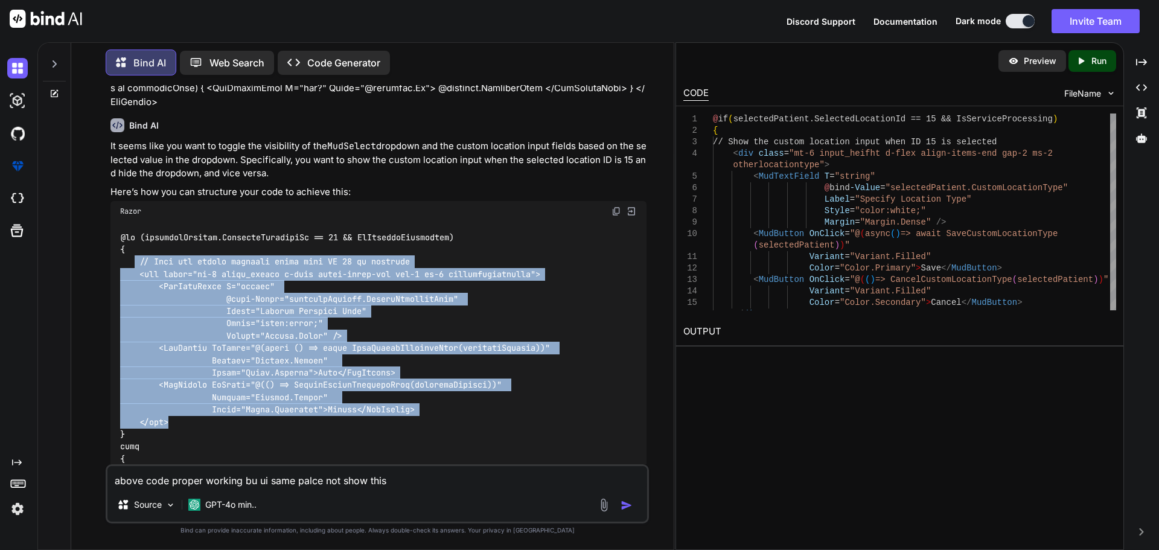
drag, startPoint x: 173, startPoint y: 395, endPoint x: 134, endPoint y: 235, distance: 164.7
click at [134, 235] on div at bounding box center [378, 453] width 536 height 462
copy code "// Show the custom location input when ID 15 is selected <div class="mt-6 input…"
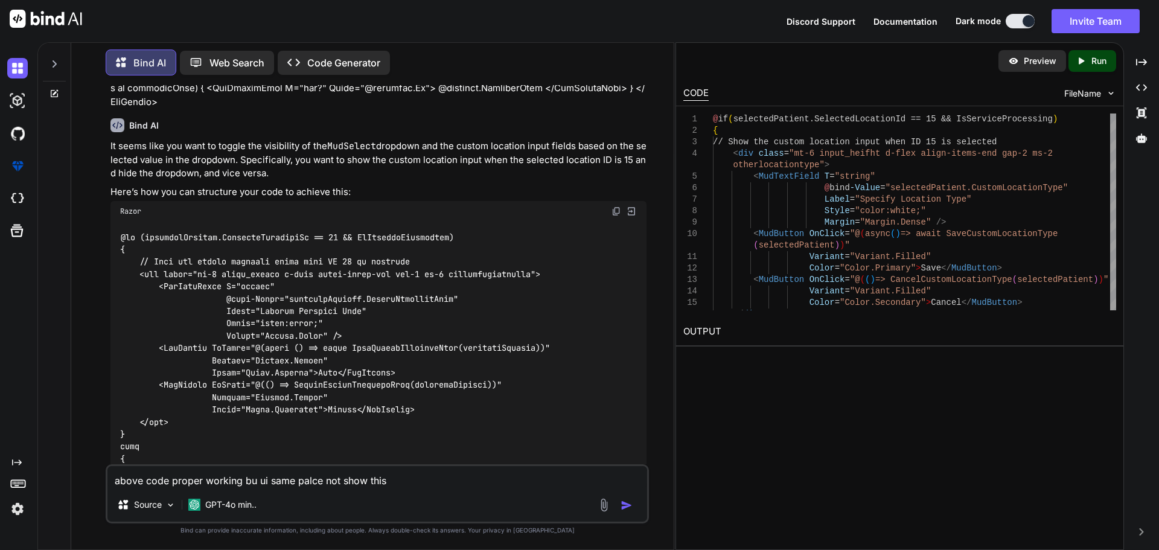
click at [413, 482] on textarea "above code proper working bu ui same palce not show this" at bounding box center [377, 477] width 540 height 22
paste textarea "// Show the custom location input when ID 15 is selected <div class="mt-6 input…"
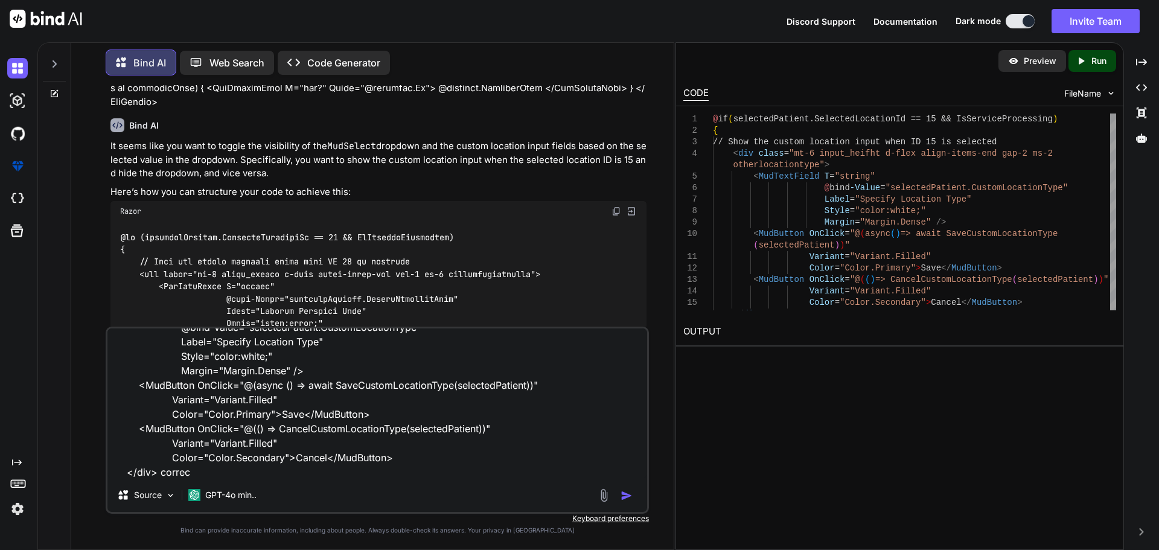
type textarea "above code proper working bu ui same palce not show this // Show the custom loc…"
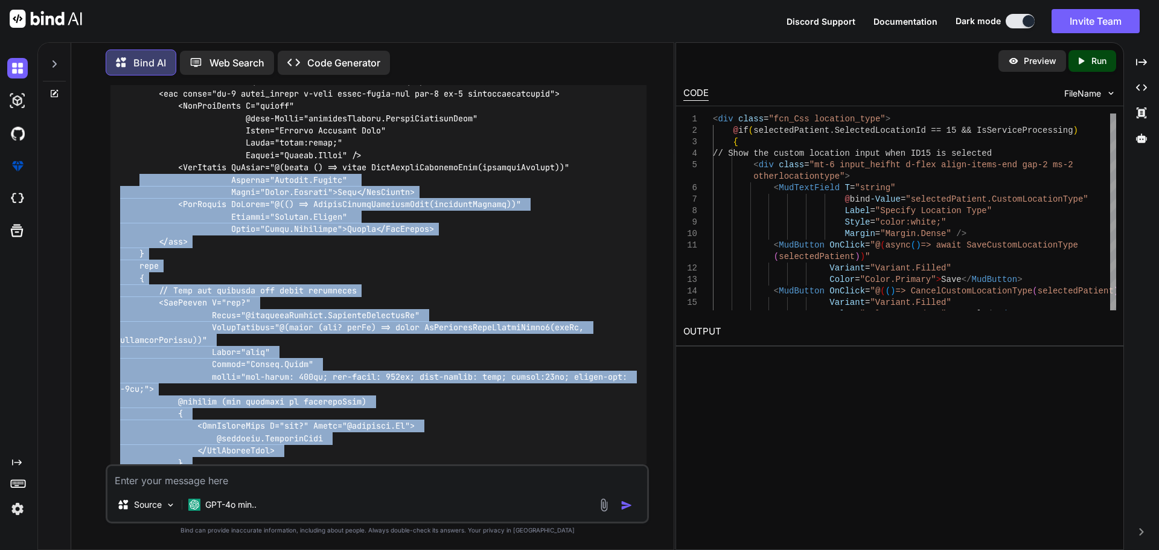
scroll to position [2509, 0]
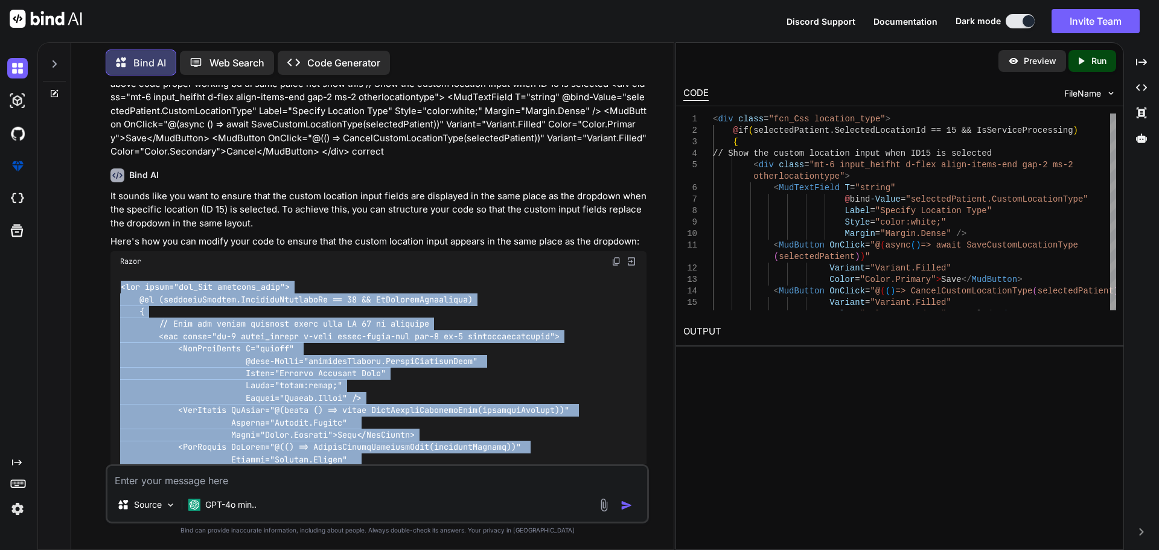
drag, startPoint x: 152, startPoint y: 411, endPoint x: 117, endPoint y: 255, distance: 159.7
click at [117, 272] on div at bounding box center [378, 515] width 536 height 487
copy code "<div class="fcn_Css location_type"> @if (selectedPatient.SelectedLocationId == …"
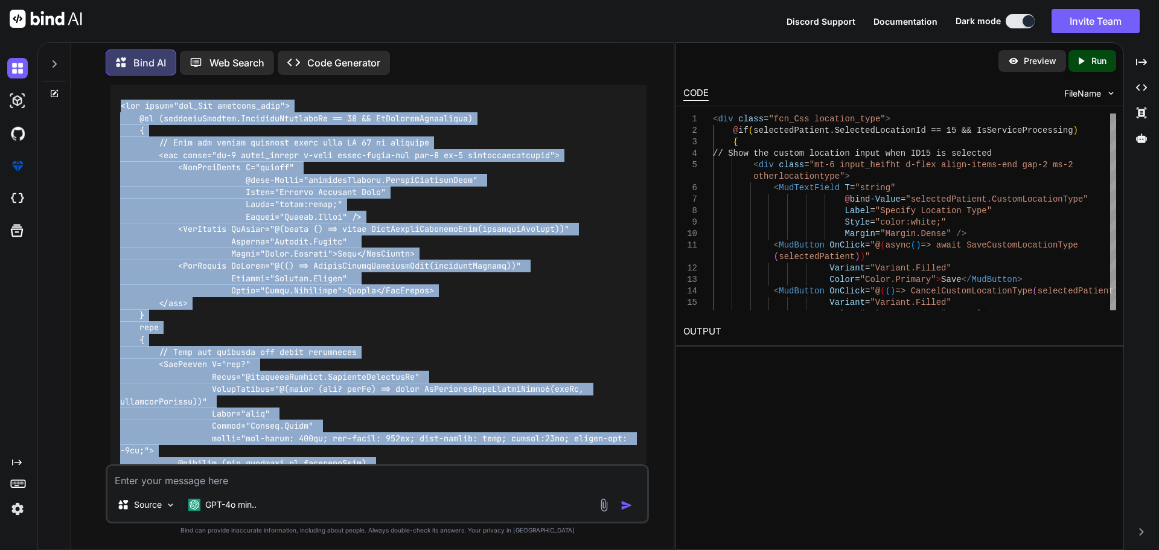
scroll to position [2449, 0]
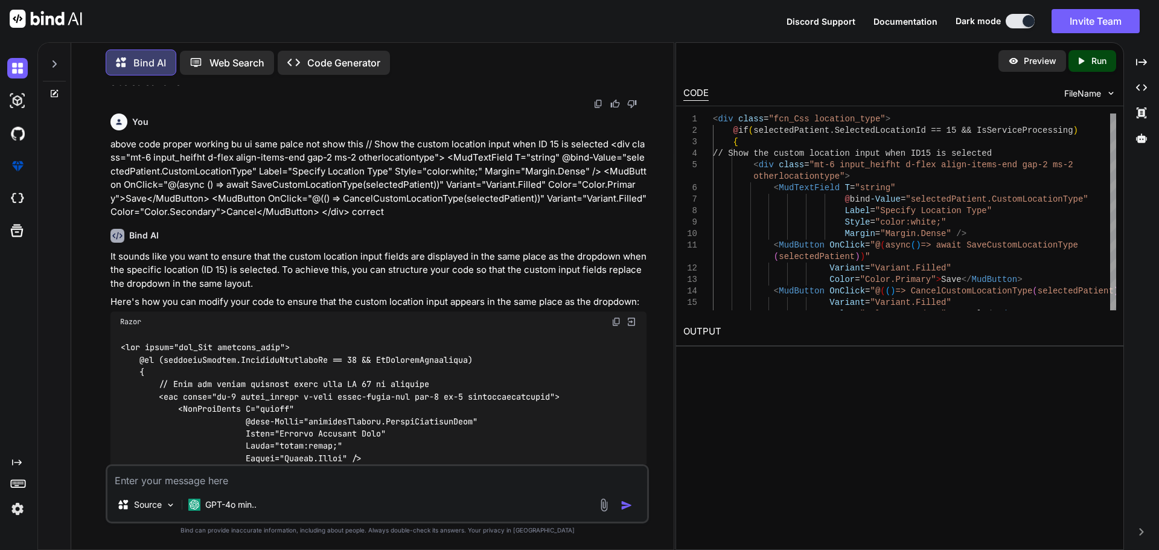
click at [616, 317] on img at bounding box center [617, 322] width 10 height 10
click at [341, 478] on textarea at bounding box center [377, 477] width 540 height 22
paste textarea "ServiceTask"
paste textarea "Id Name ServiceId StatusTaskId Complete CompletedDate UserIdAssignedTo RoleAssi…"
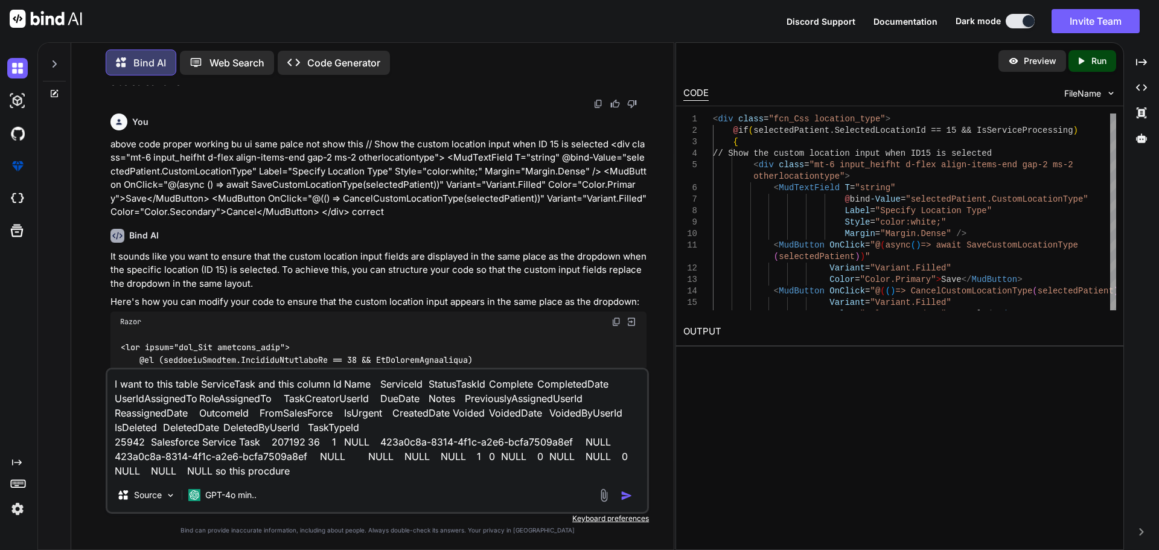
paste textarea "USE [MasterCare-HLTR-Dev] GO /****** Object: StoredProcedure [dbo].[spServiceTa…"
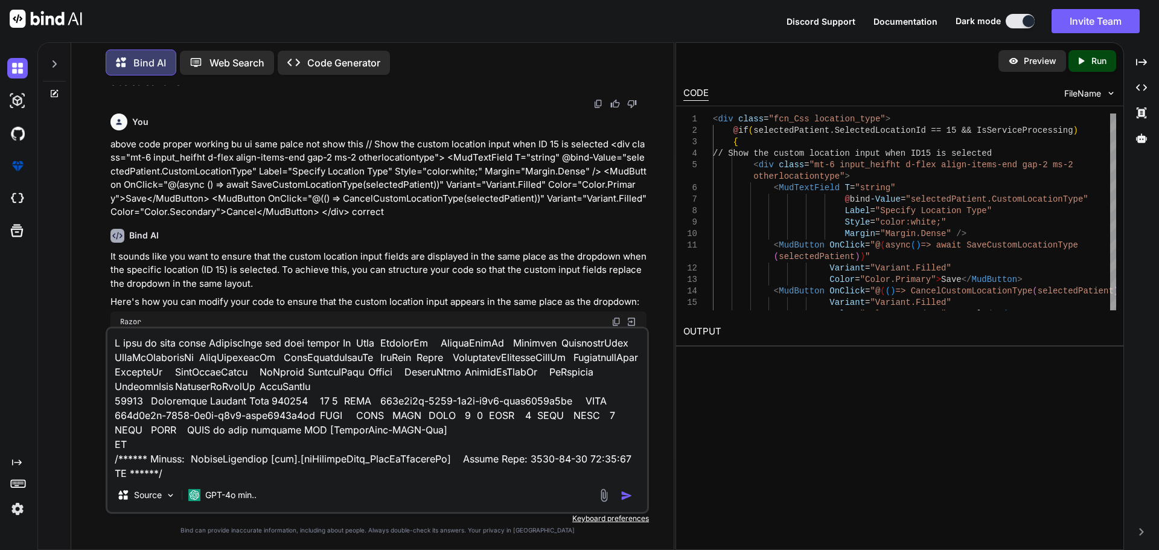
scroll to position [595, 0]
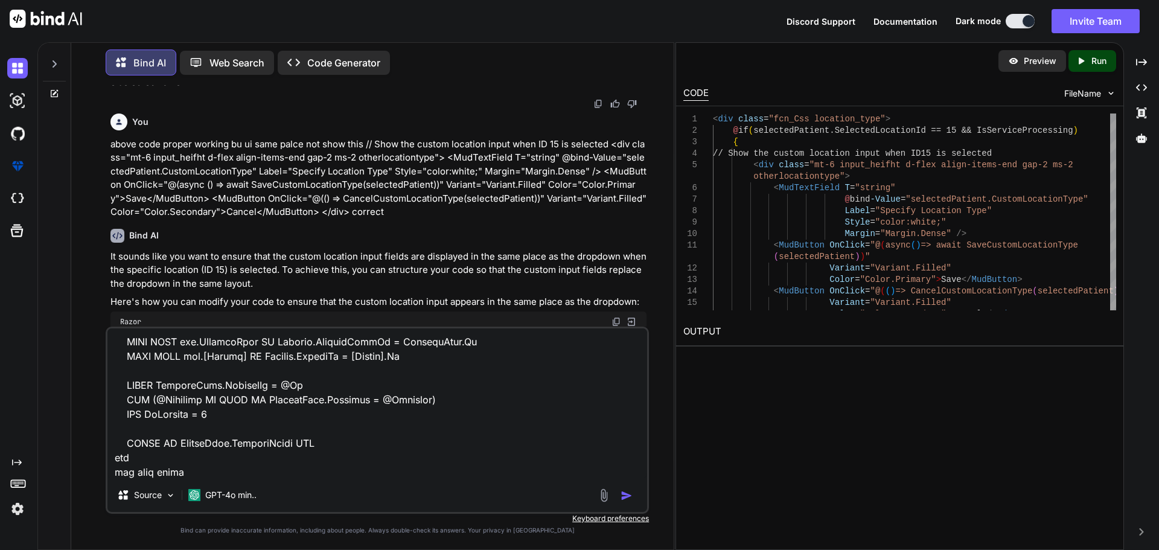
paste textarea "select ServiceTask.*,"
paste textarea "DueDate"
type textarea "I want to this table ServiceTask and this column Id Name ServiceId StatusTaskId…"
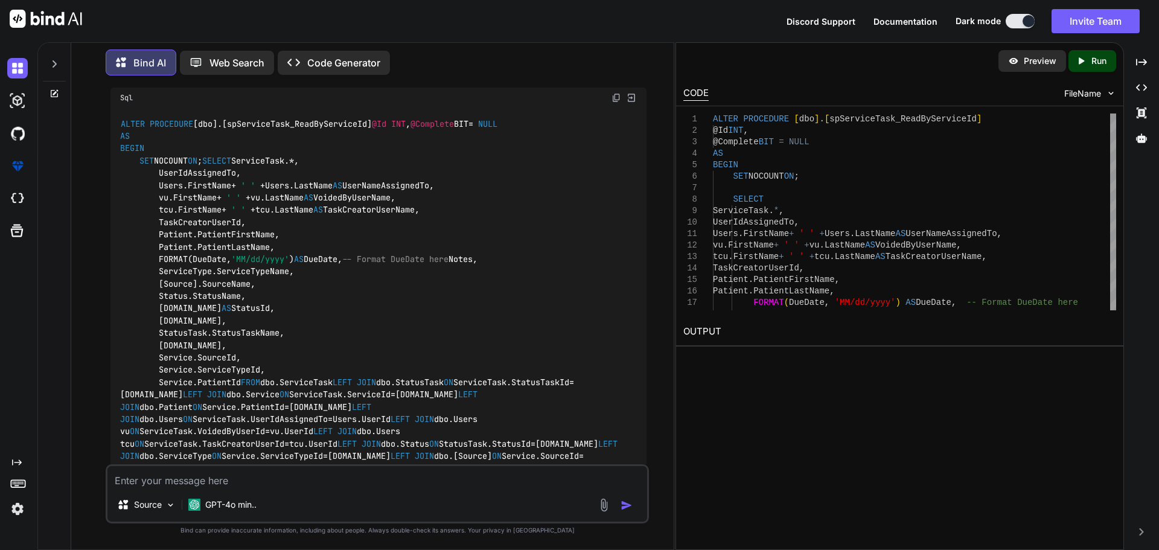
scroll to position [3674, 0]
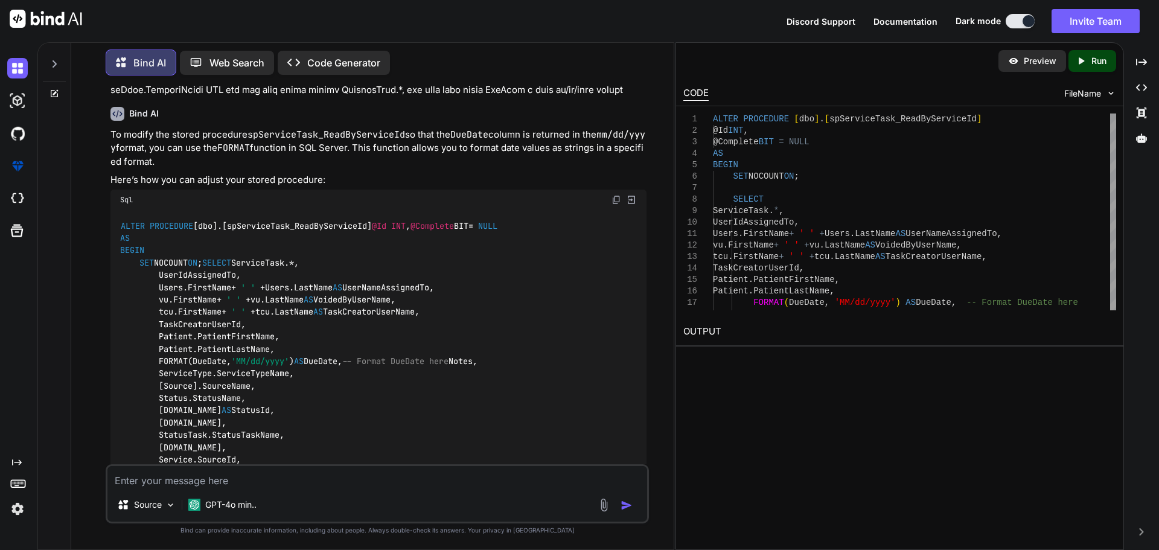
click at [612, 195] on img at bounding box center [617, 200] width 10 height 10
